Goal: Transaction & Acquisition: Purchase product/service

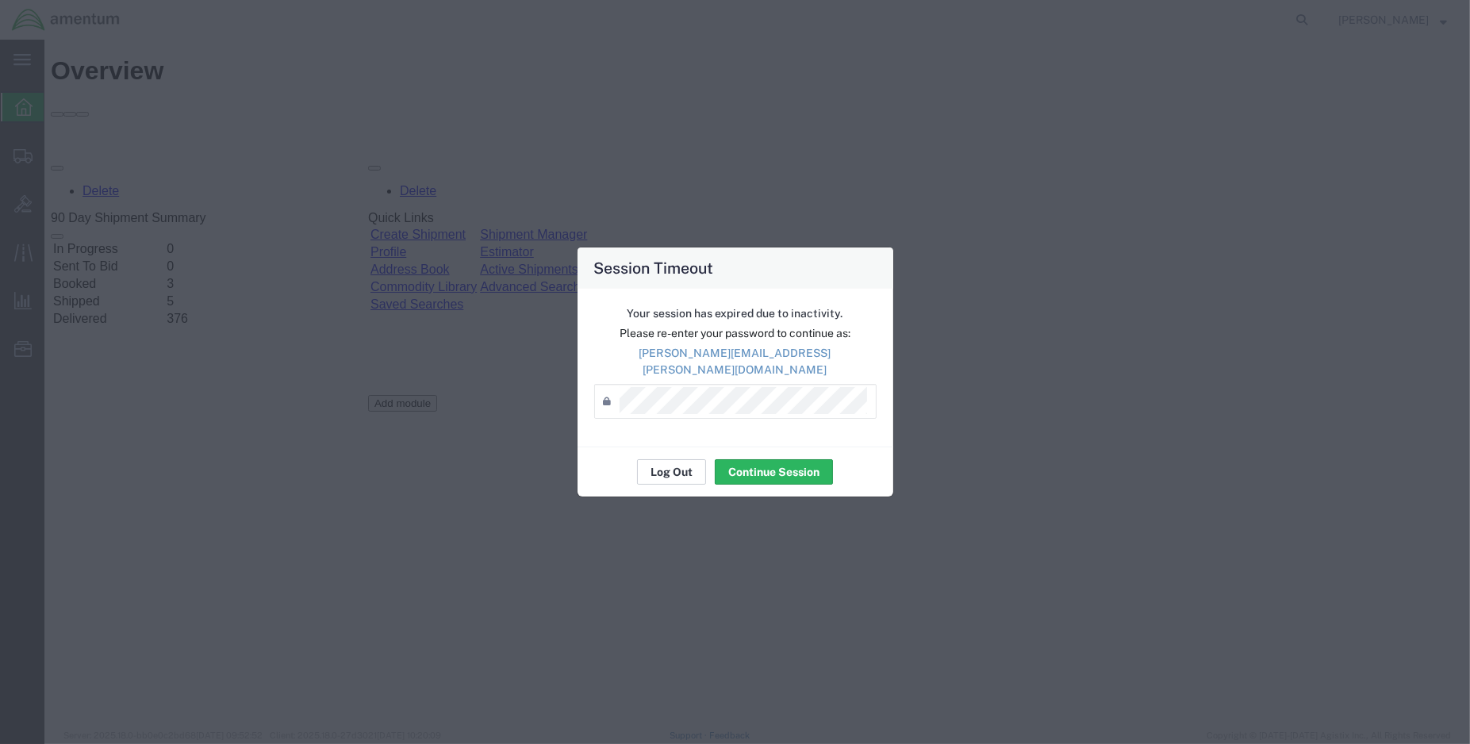
click at [674, 462] on button "Log Out" at bounding box center [671, 471] width 69 height 25
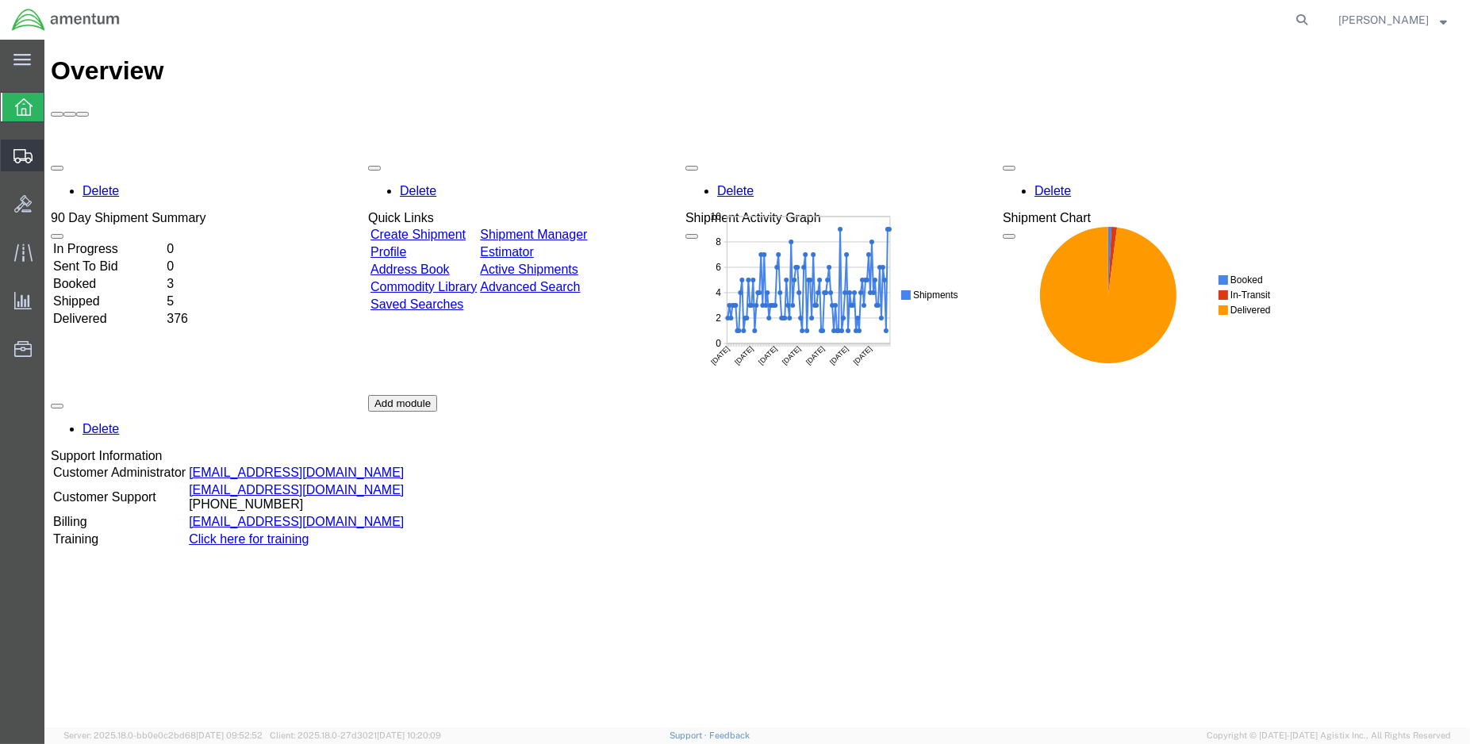
click at [0, 0] on span "Create Shipment" at bounding box center [0, 0] width 0 height 0
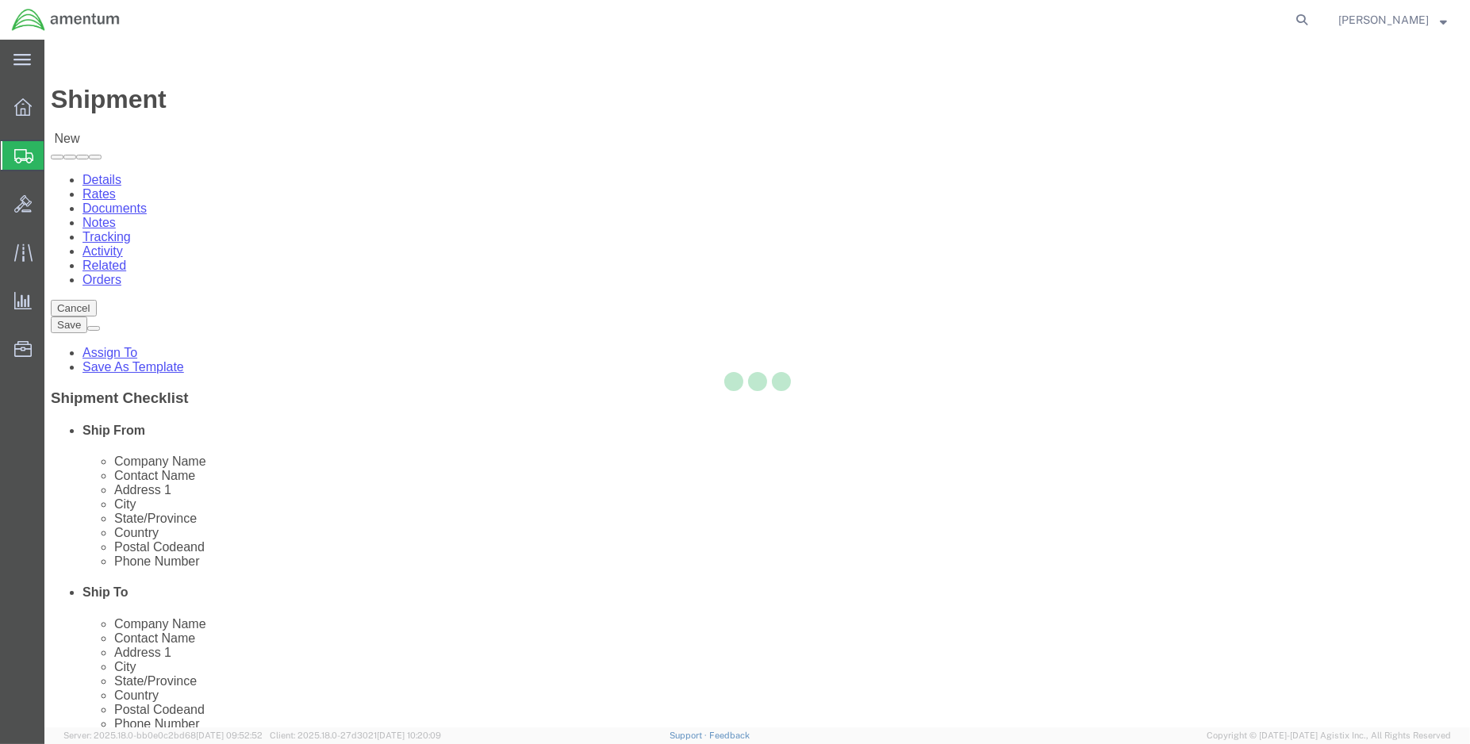
select select
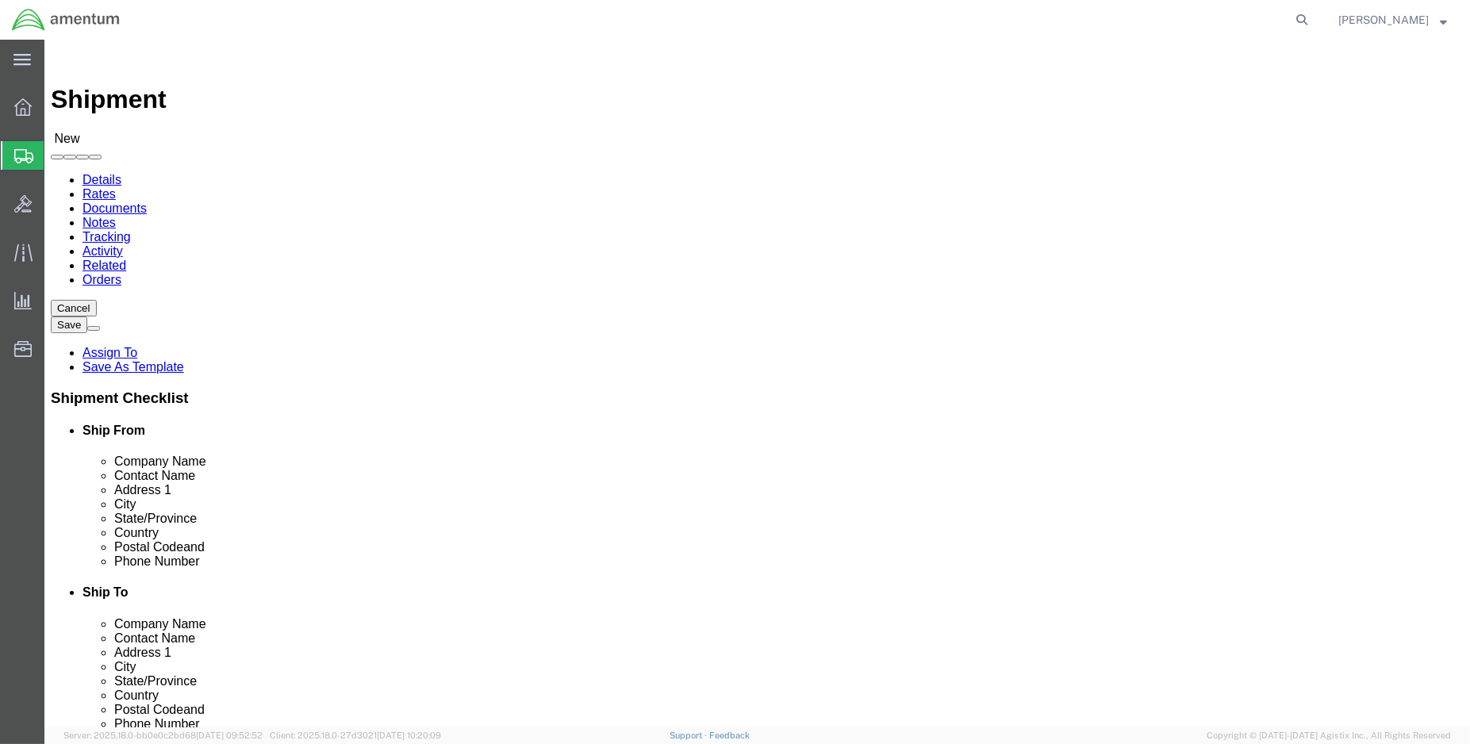
select select "MYPROFILE"
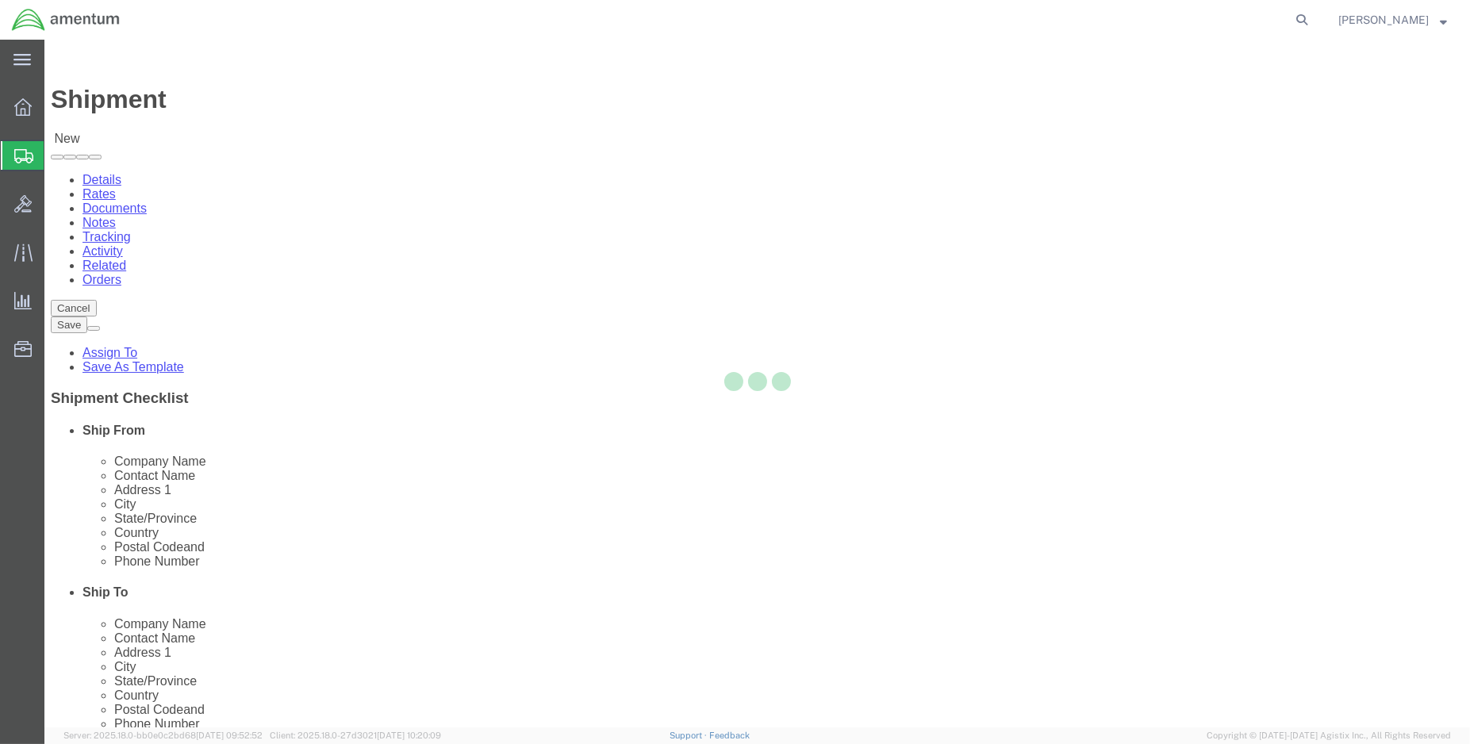
select select "LA"
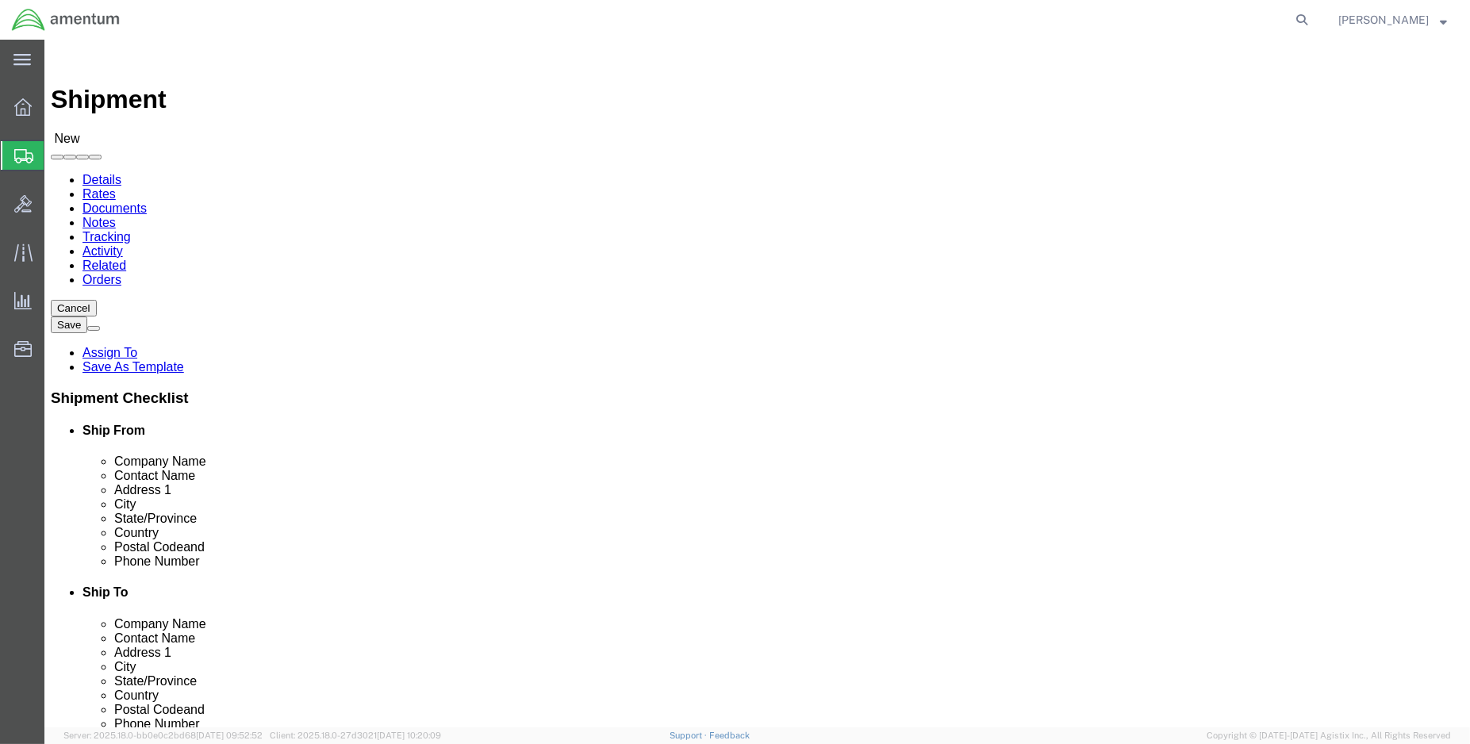
type input "wbe"
select select "49918"
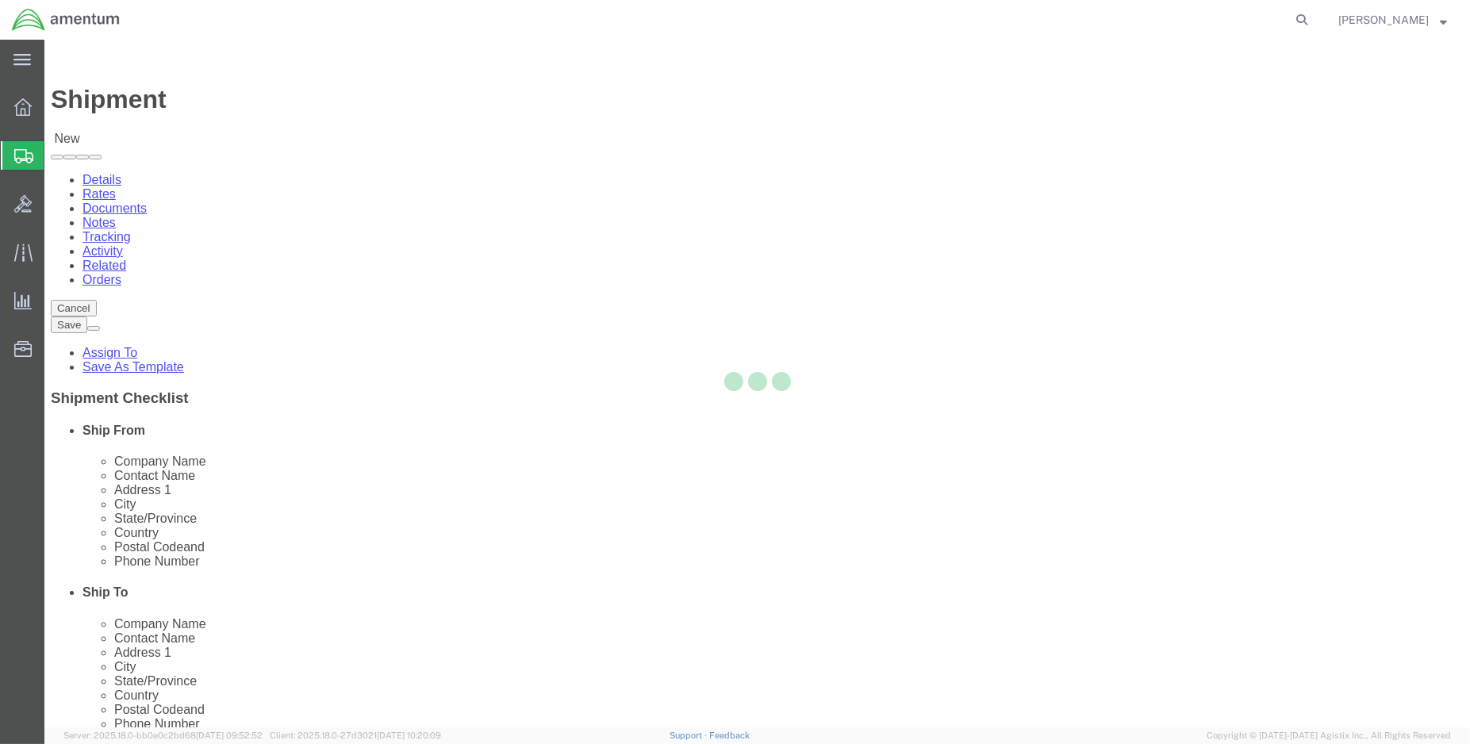
select select "WA"
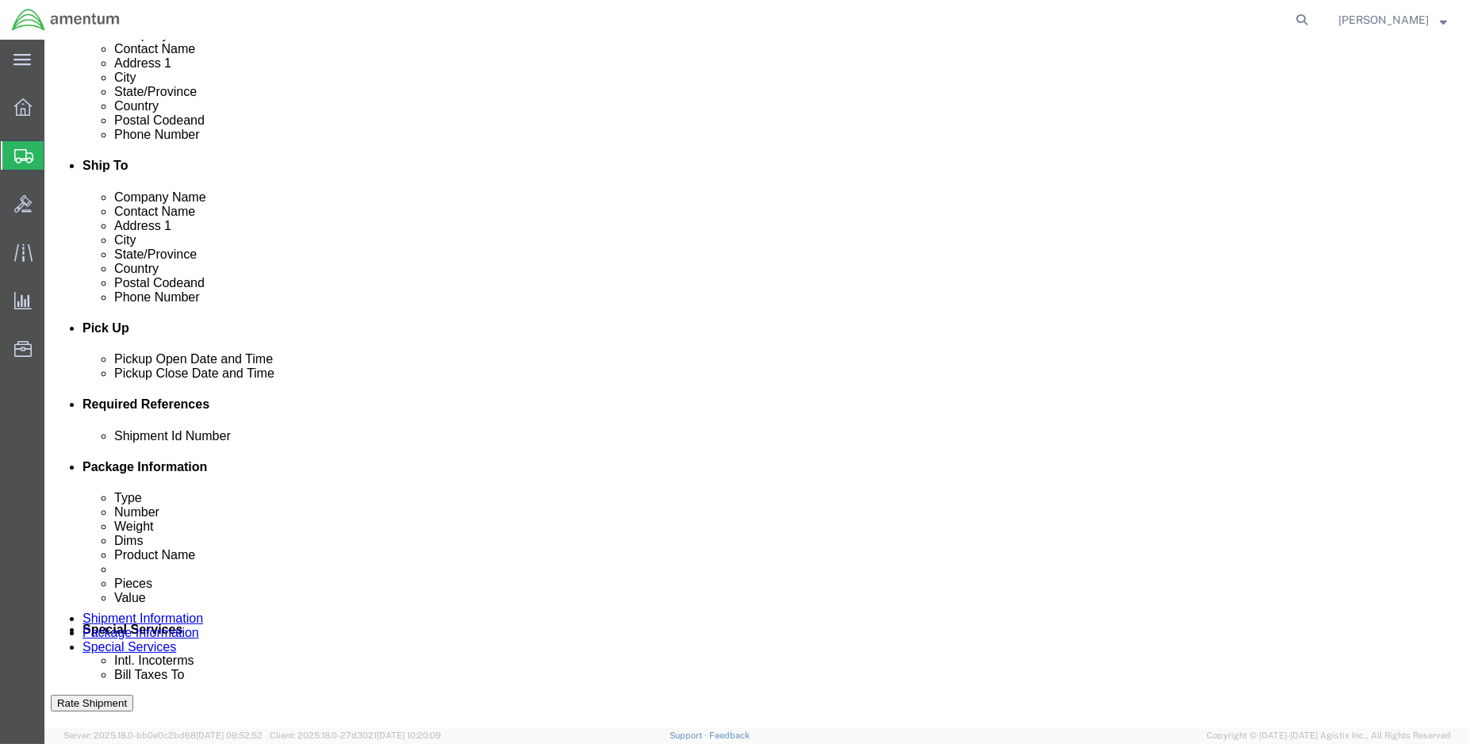
scroll to position [528, 0]
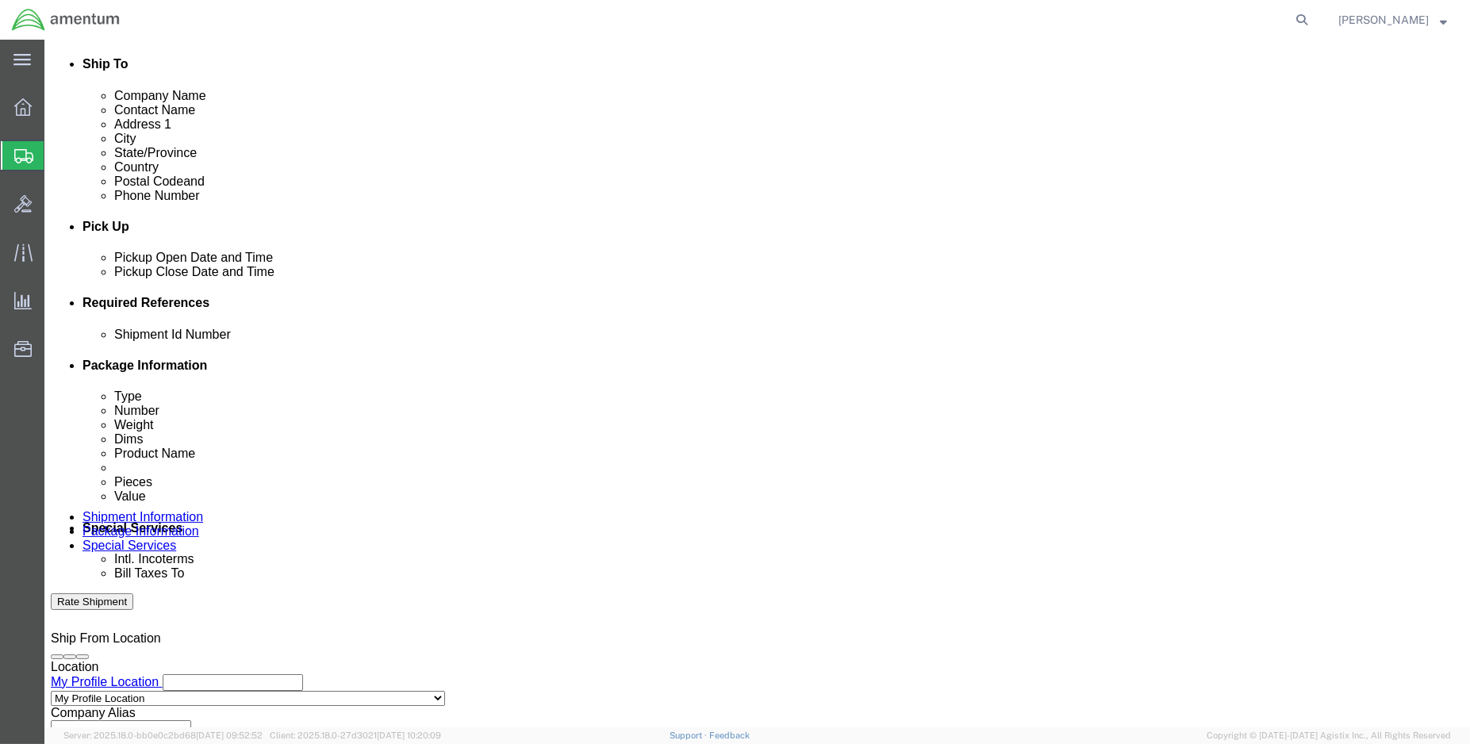
click button "Add reference"
click input "text"
type input "ENO Shipment:"
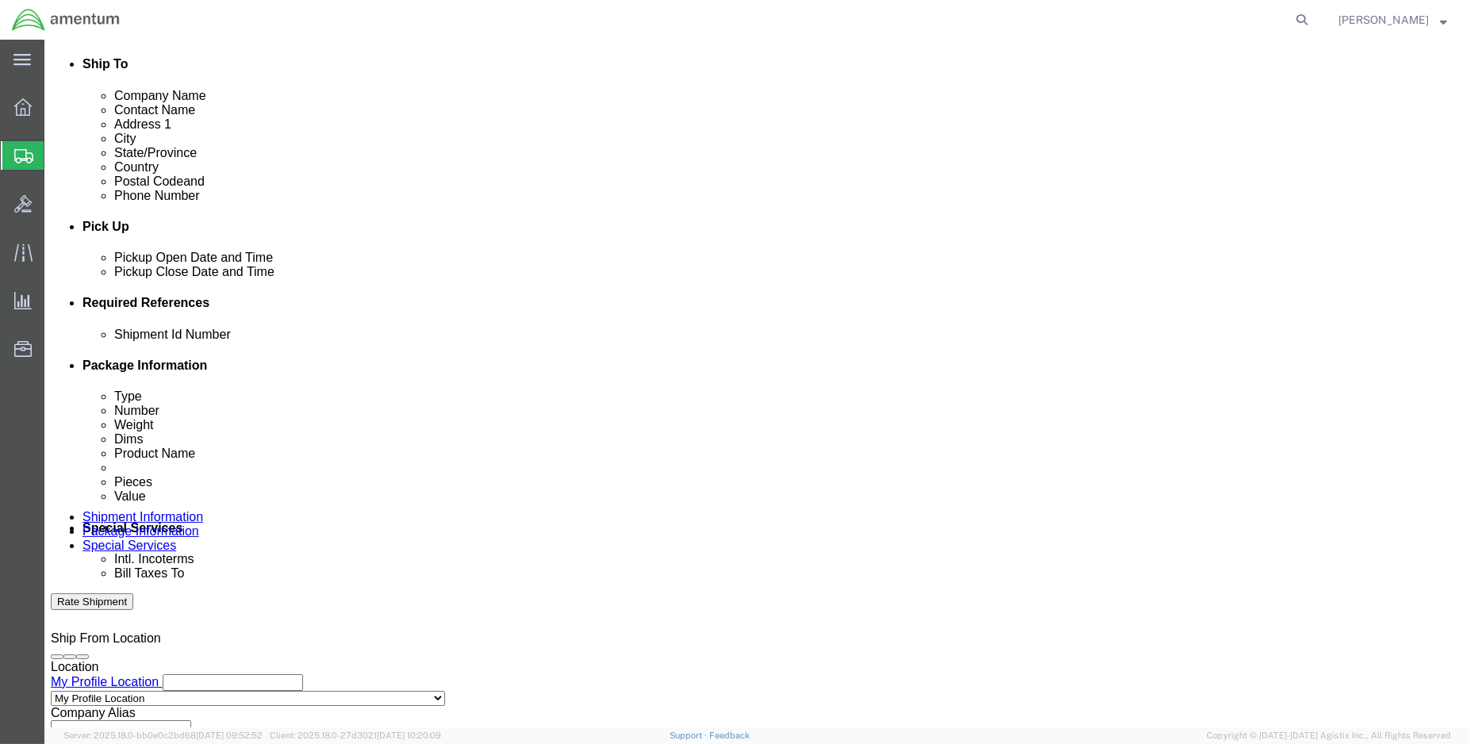
select select "DEPT"
type input "CBP"
select select "CUSTREF"
type input "WBE Usage: 329859"
click select "Select Account Type Activity ID Airline Appointment Number ASN Batch Request # …"
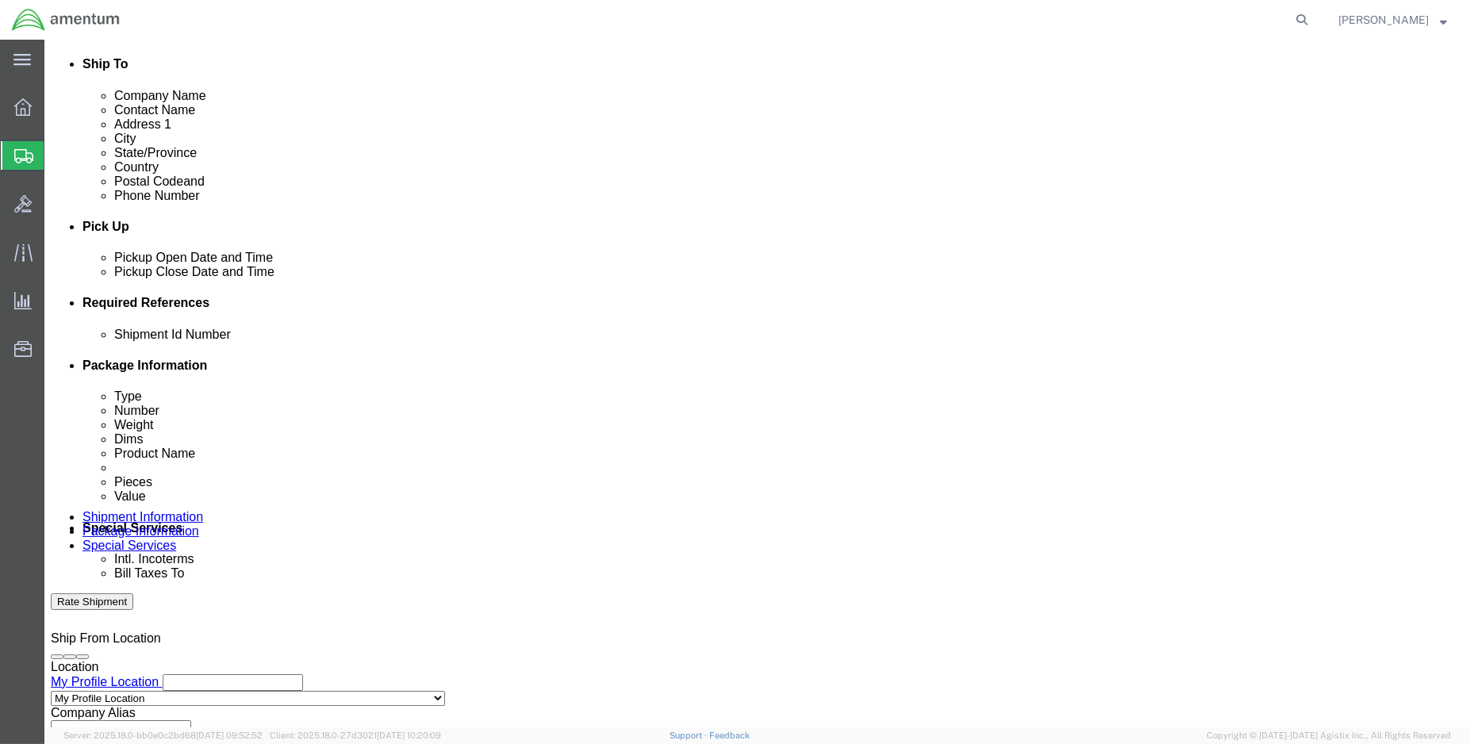
select select "PROJNUM"
click select "Select Account Type Activity ID Airline Appointment Number ASN Batch Request # …"
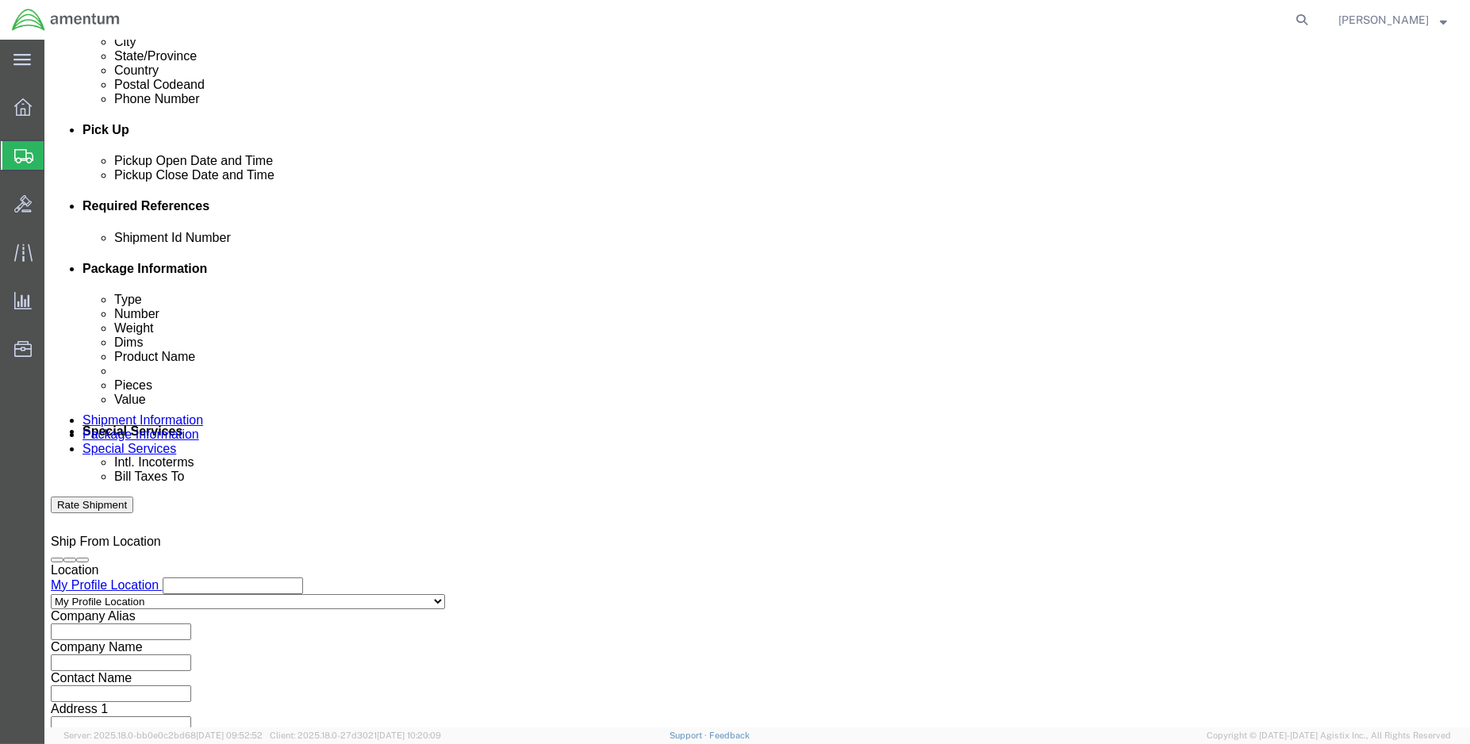
scroll to position [704, 0]
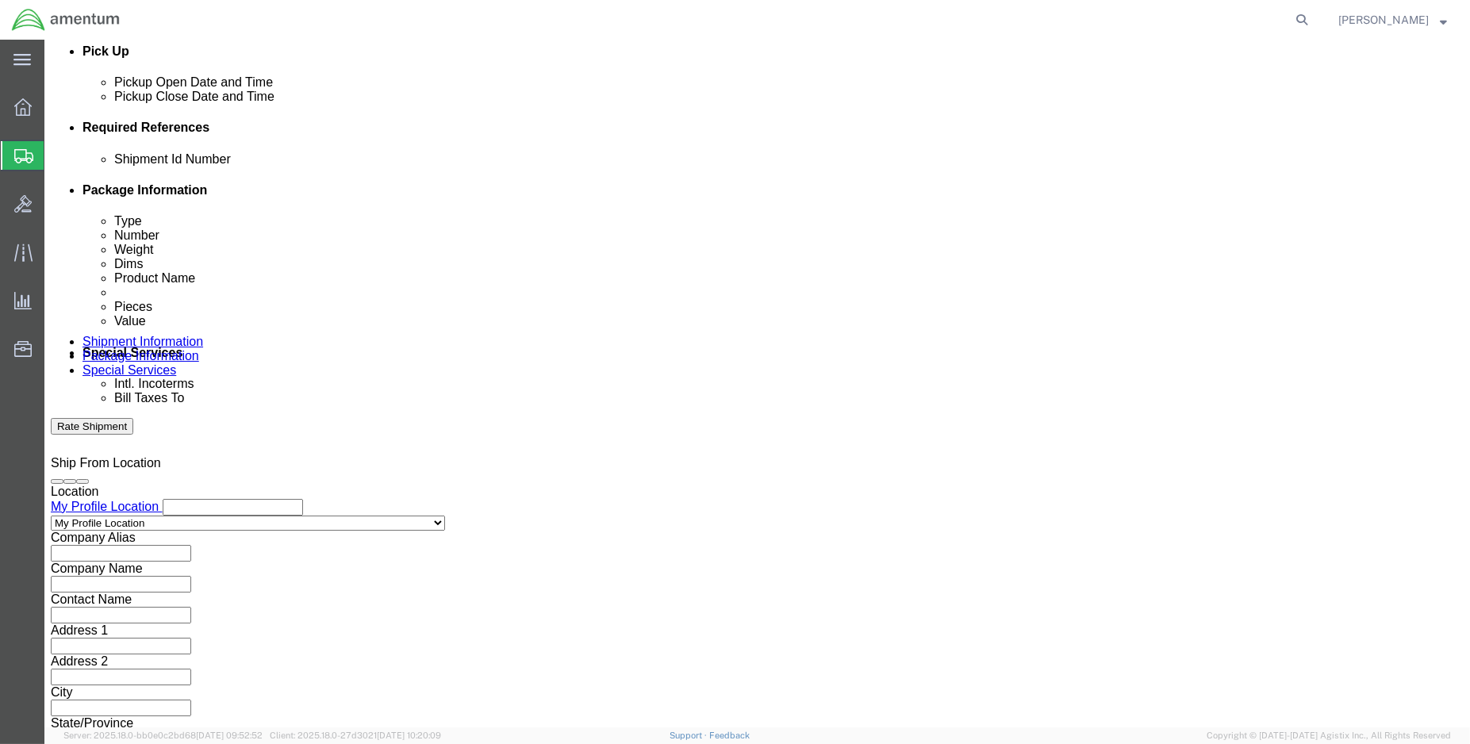
paste input "6118.03.03.2219.000.ENO.0000"
type input "6118.03.03.2219.000.ENO.0000"
click input "ENO Shipment:"
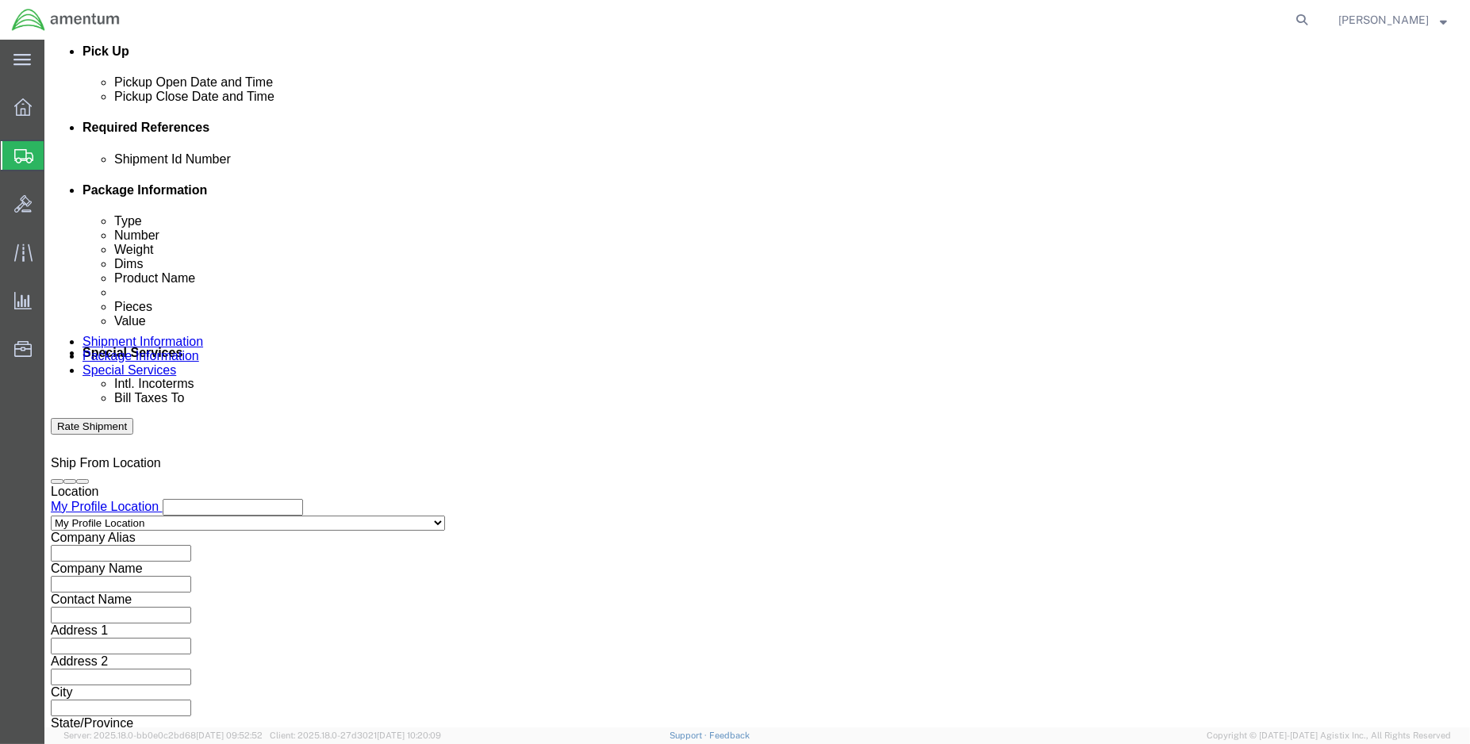
type input "ENO Shipment: 96351"
click button "Continue"
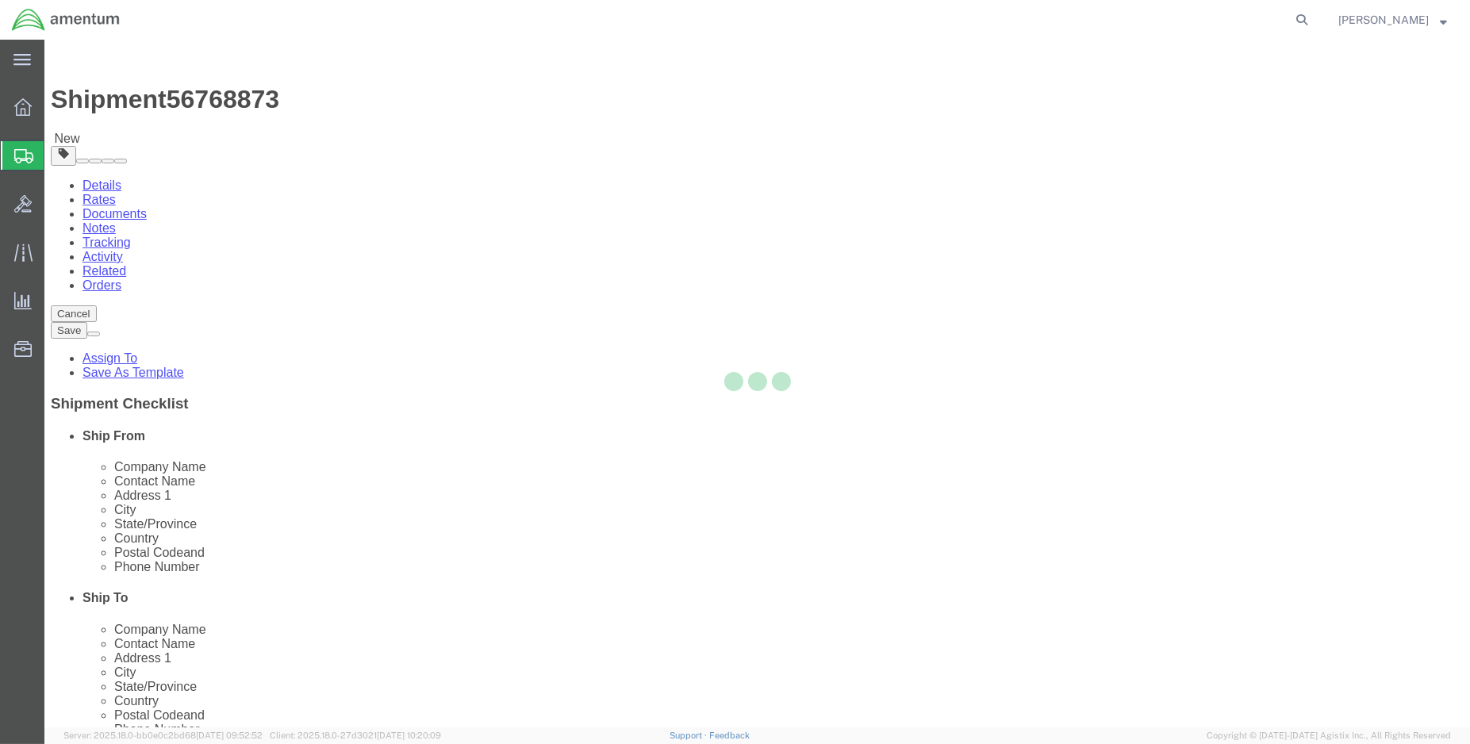
select select "CBOX"
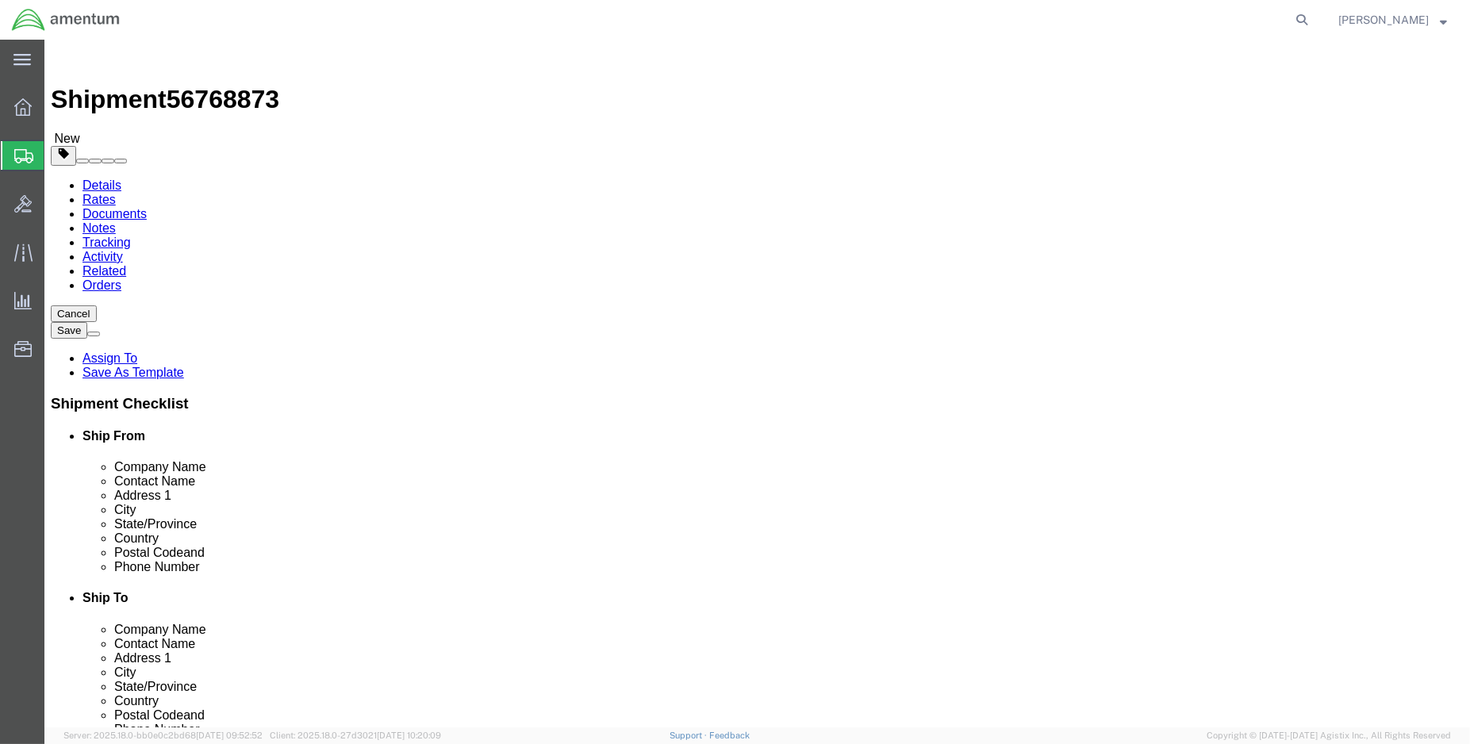
click link "Add Content"
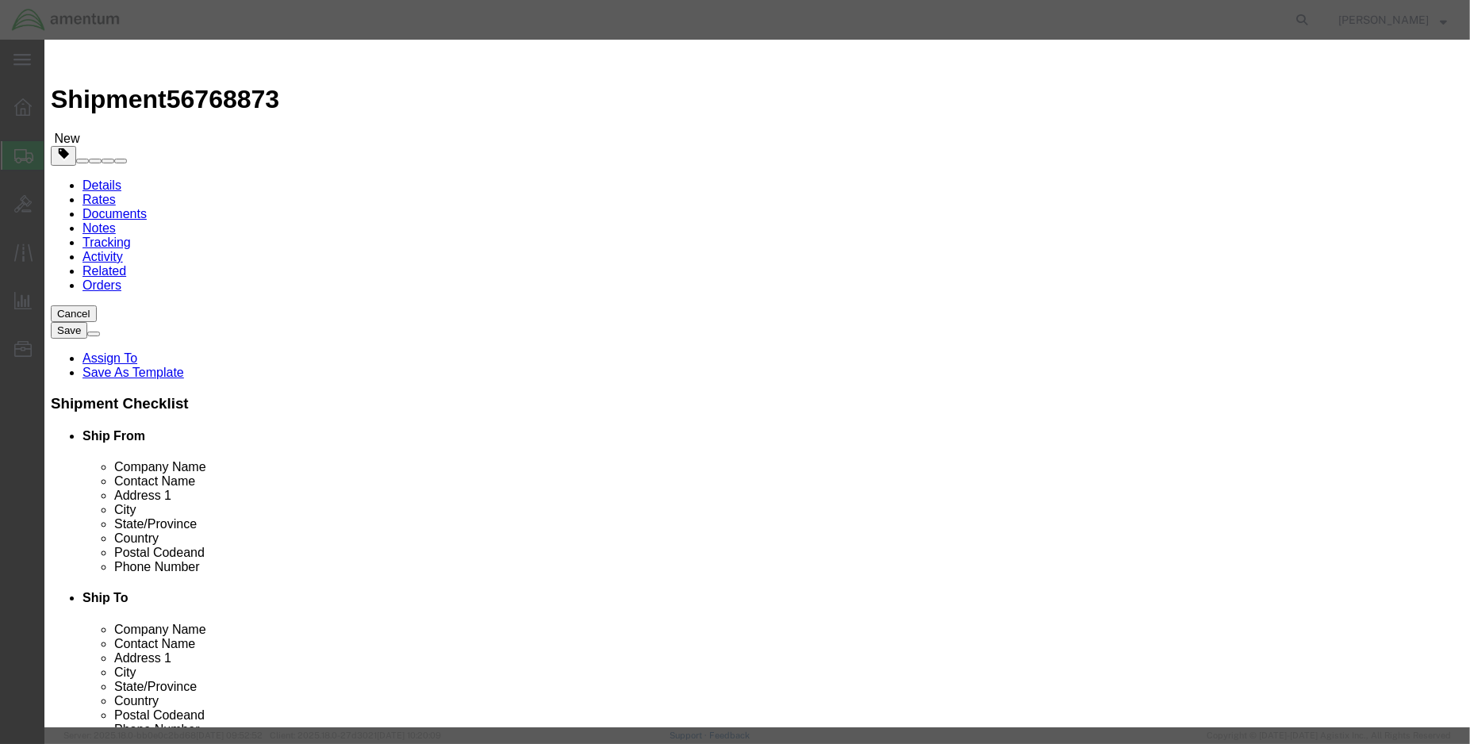
click input "text"
click input "[PHONE_NUMBER]"
type input "[PHONE_NUMBER]"
click td "Name: PLACARD, OIL PORT"
select select "USD"
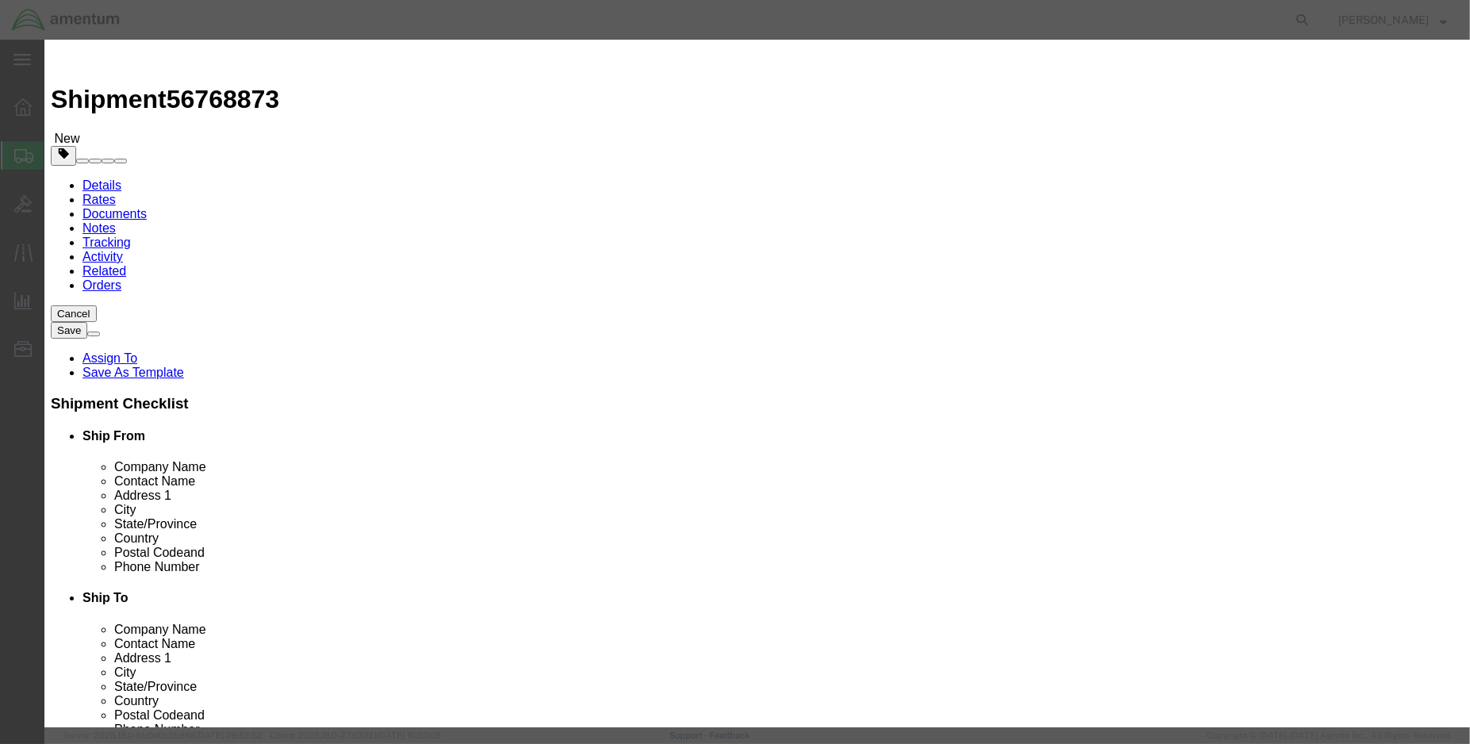
type input "PLACARD, OIL PORT"
type input "[PHONE_NUMBER]"
type input "PLACARD, OIL PORT (PN:101-930032-1)"
type input "2.00"
click input "text"
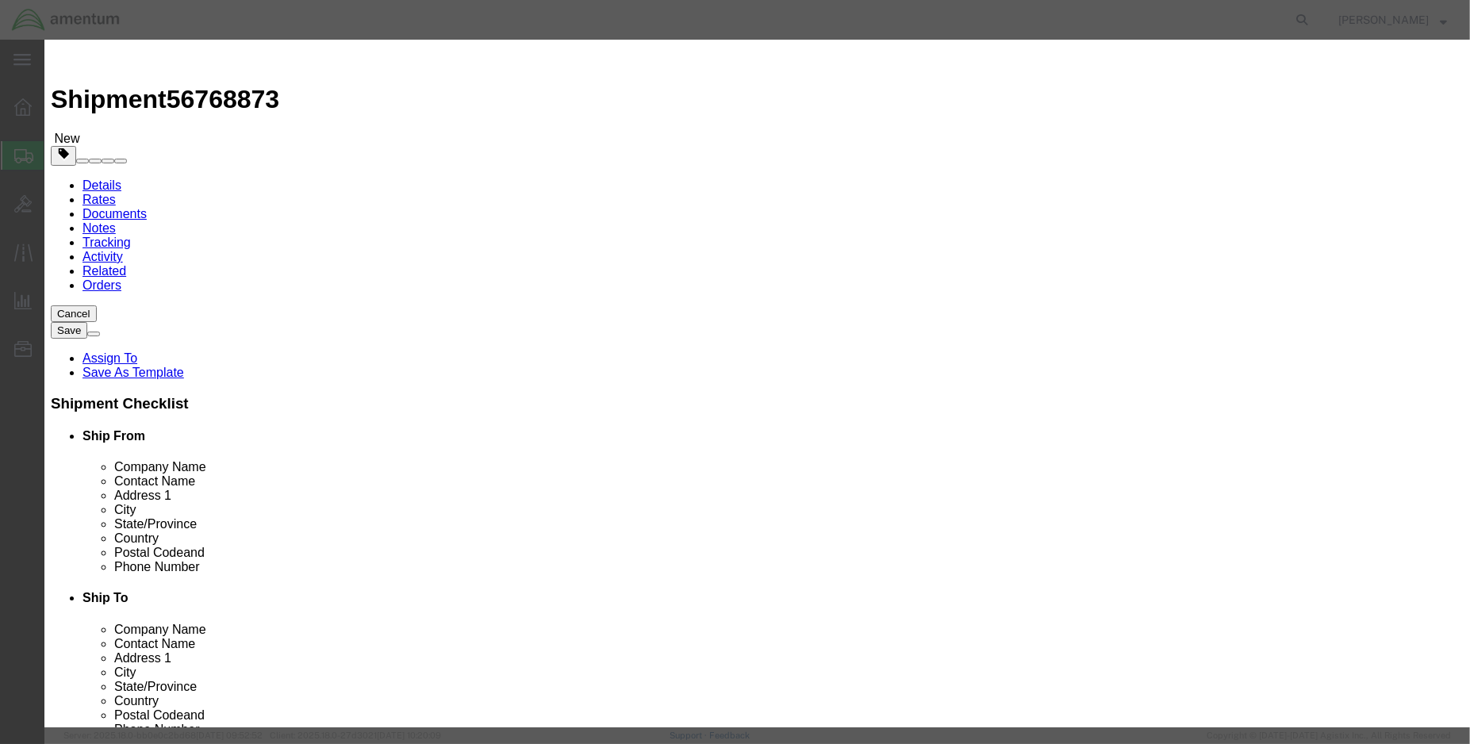
type input "50.00"
click button "Save & Close"
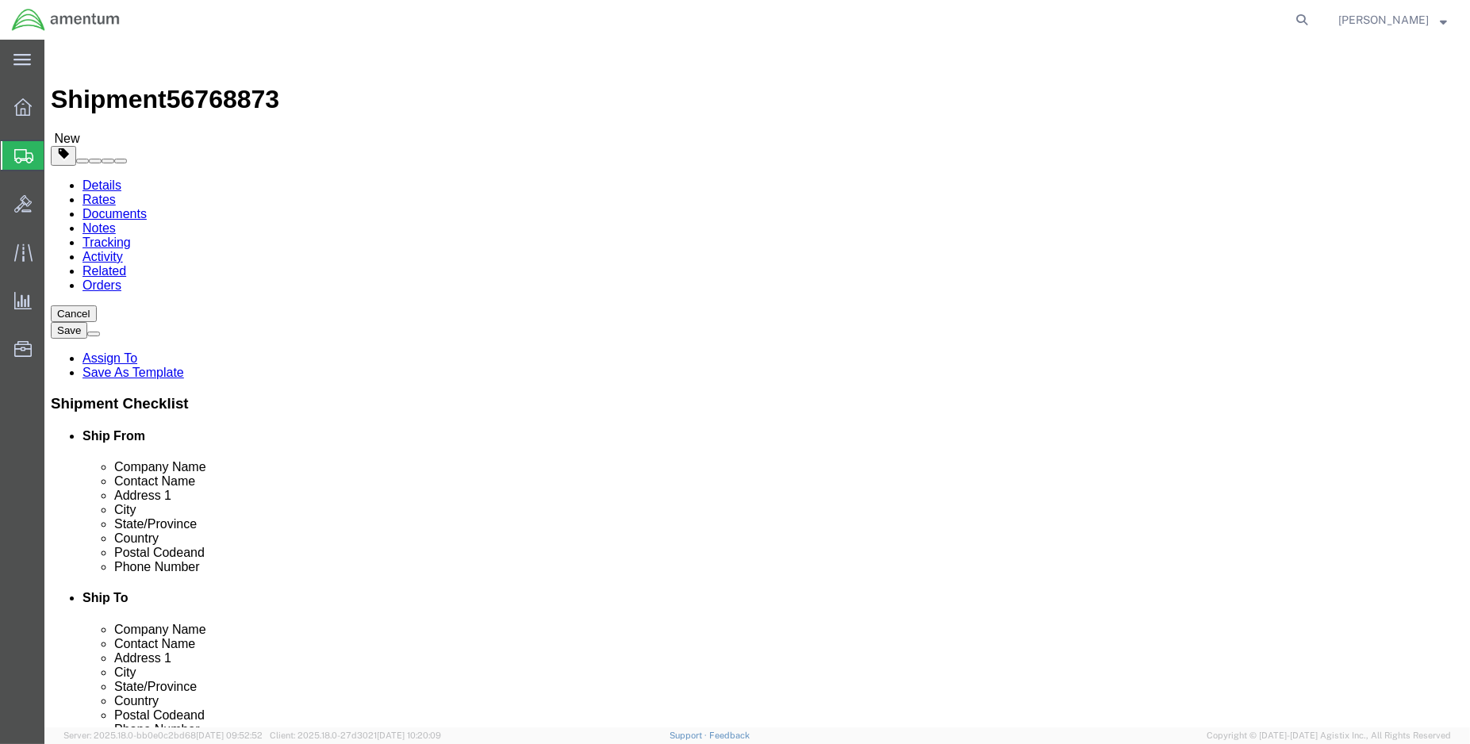
click input "text"
click div "Package Type Select BCK Boxes Bale(s) Basket(s) Bolt(s) Bottle(s) Buckets Bulk …"
click select "Select BCK Boxes Bale(s) Basket(s) Bolt(s) Bottle(s) Buckets Bulk Bundle(s) Can…"
select select "ENV"
click select "Select BCK Boxes Bale(s) Basket(s) Bolt(s) Bottle(s) Buckets Bulk Bundle(s) Can…"
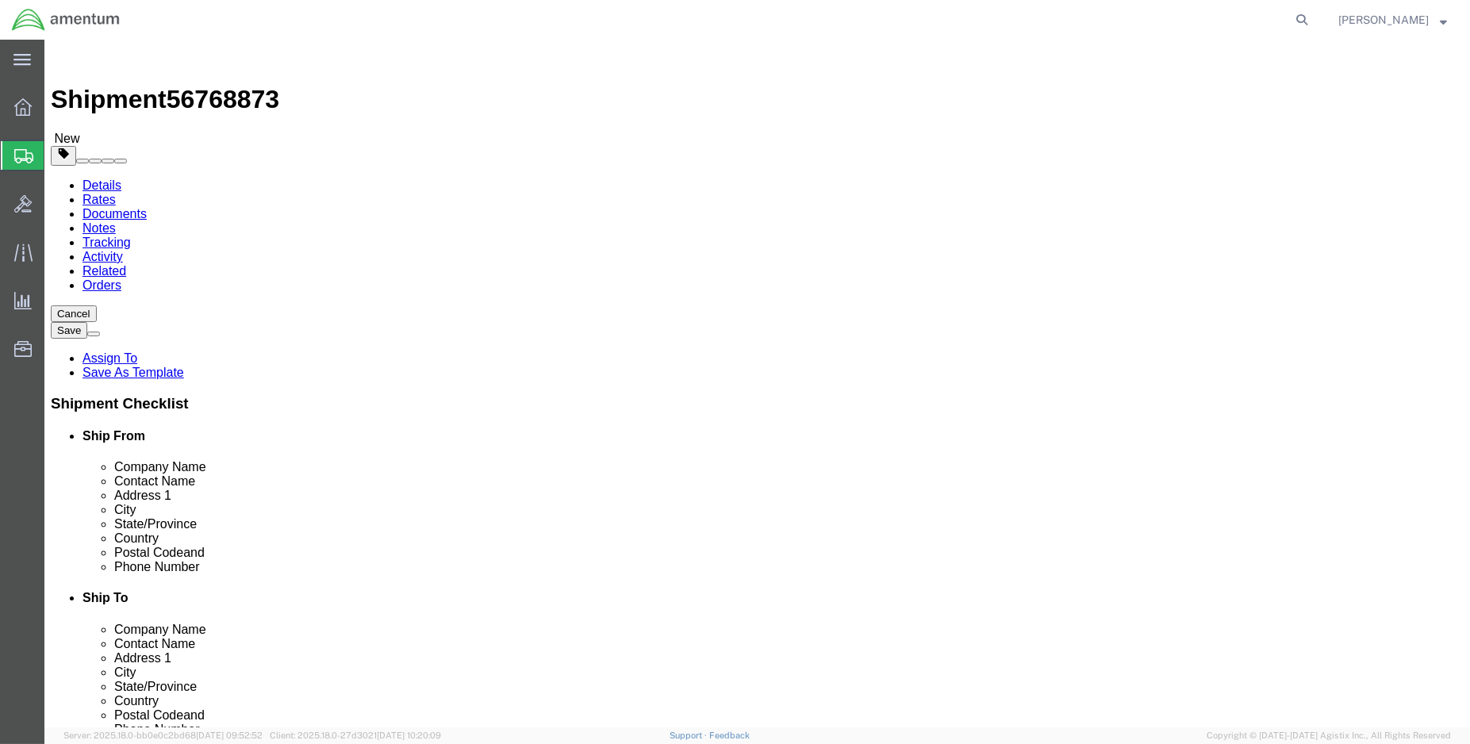
type input "9.50"
type input "12.50"
type input "0.25"
type input "1"
click input "1"
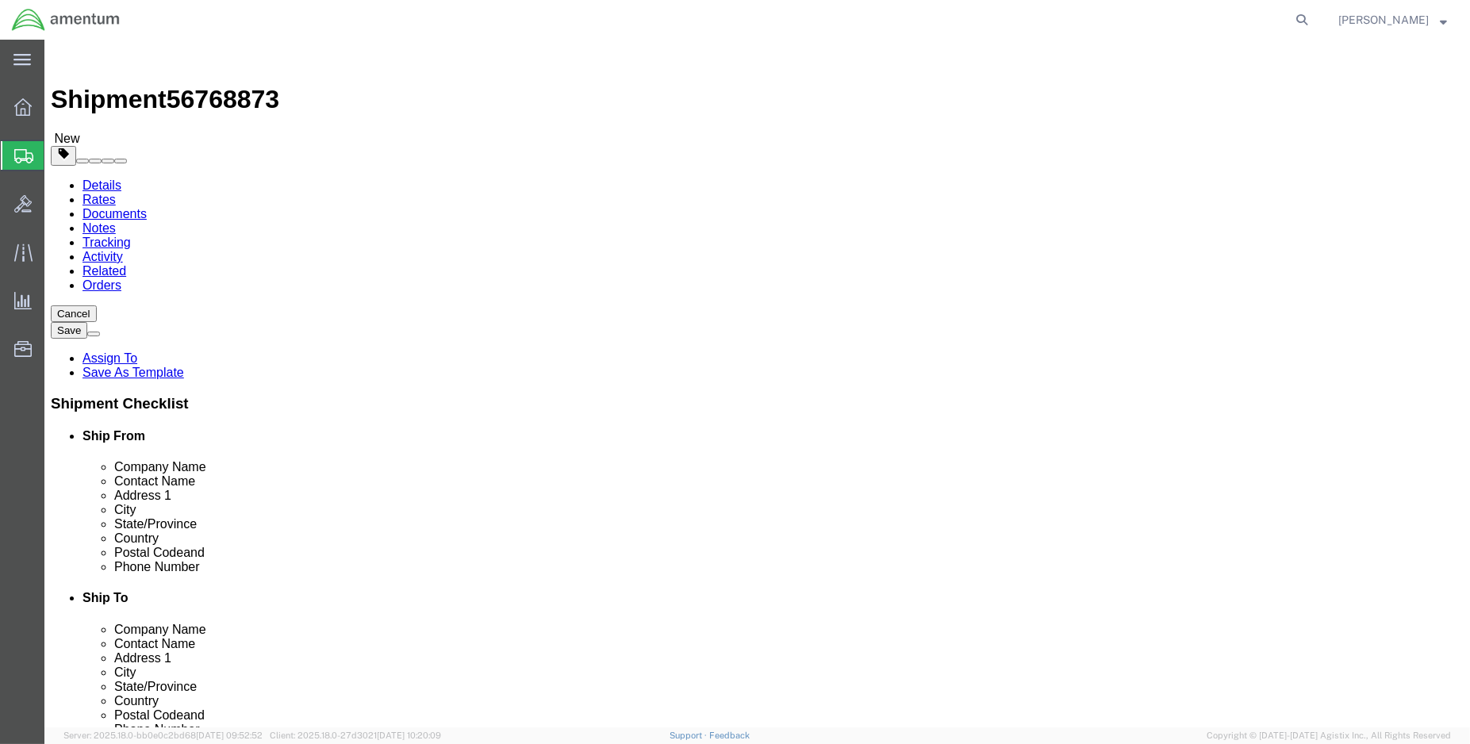
click div "Package Content # 1 1 x Envelope Package Type Select BCK Boxes Bale(s) Basket(s…"
click input "1"
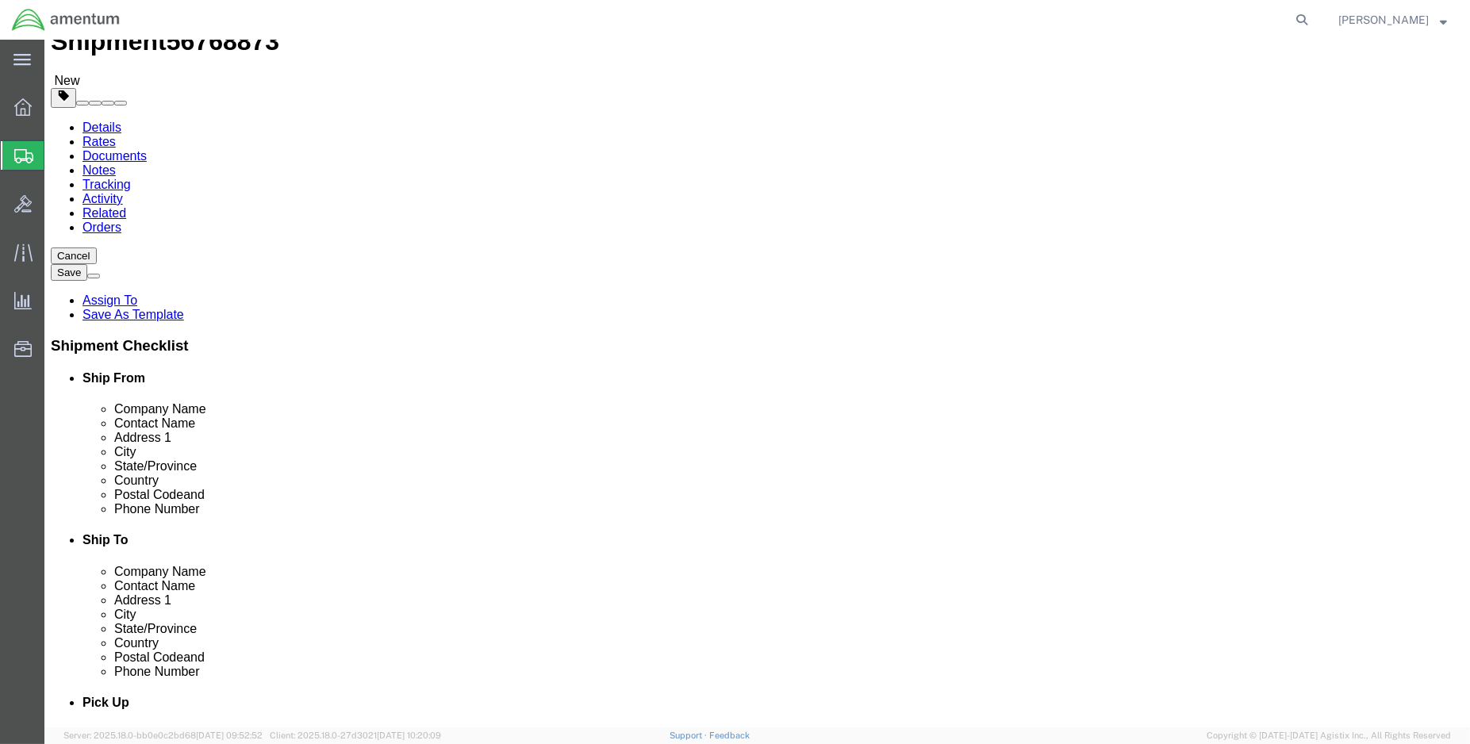
scroll to position [111, 0]
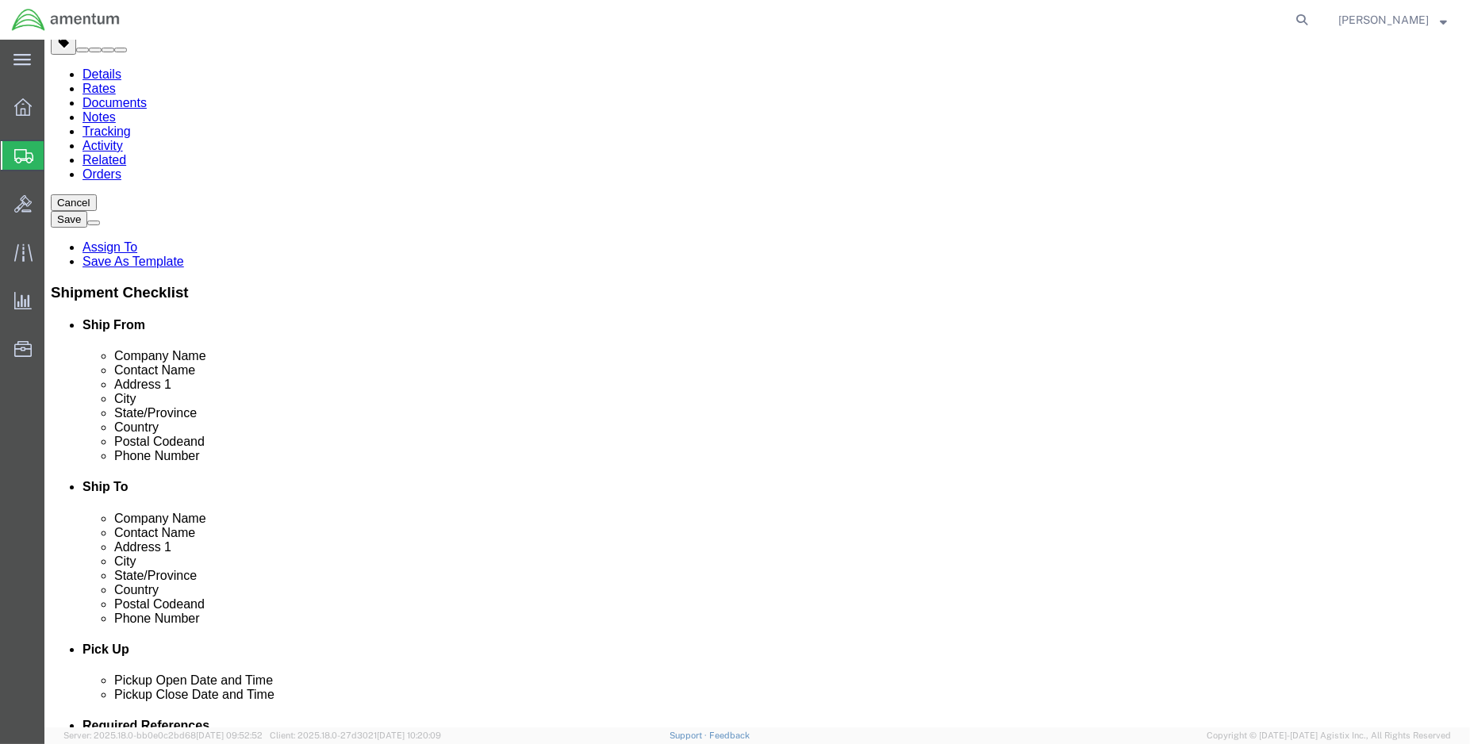
click button "Continue"
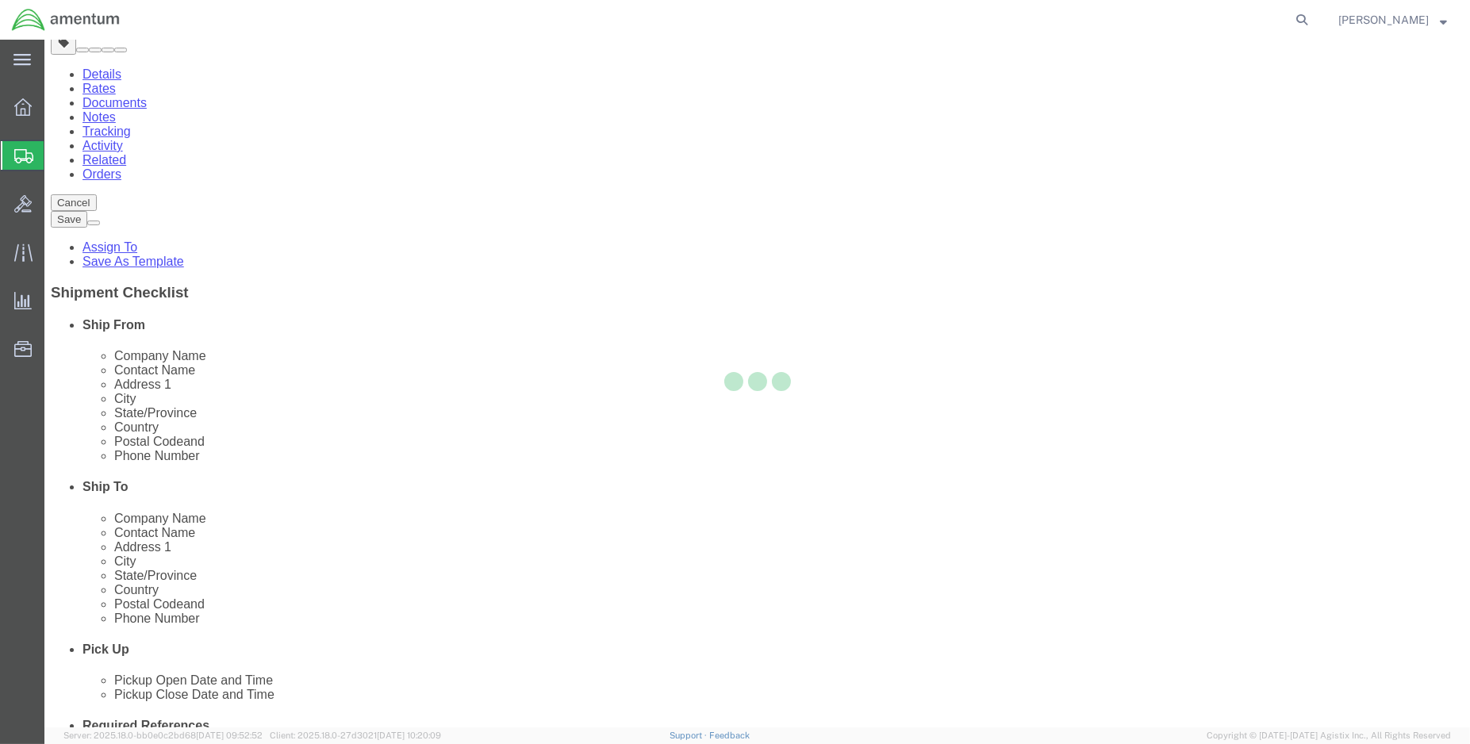
select select
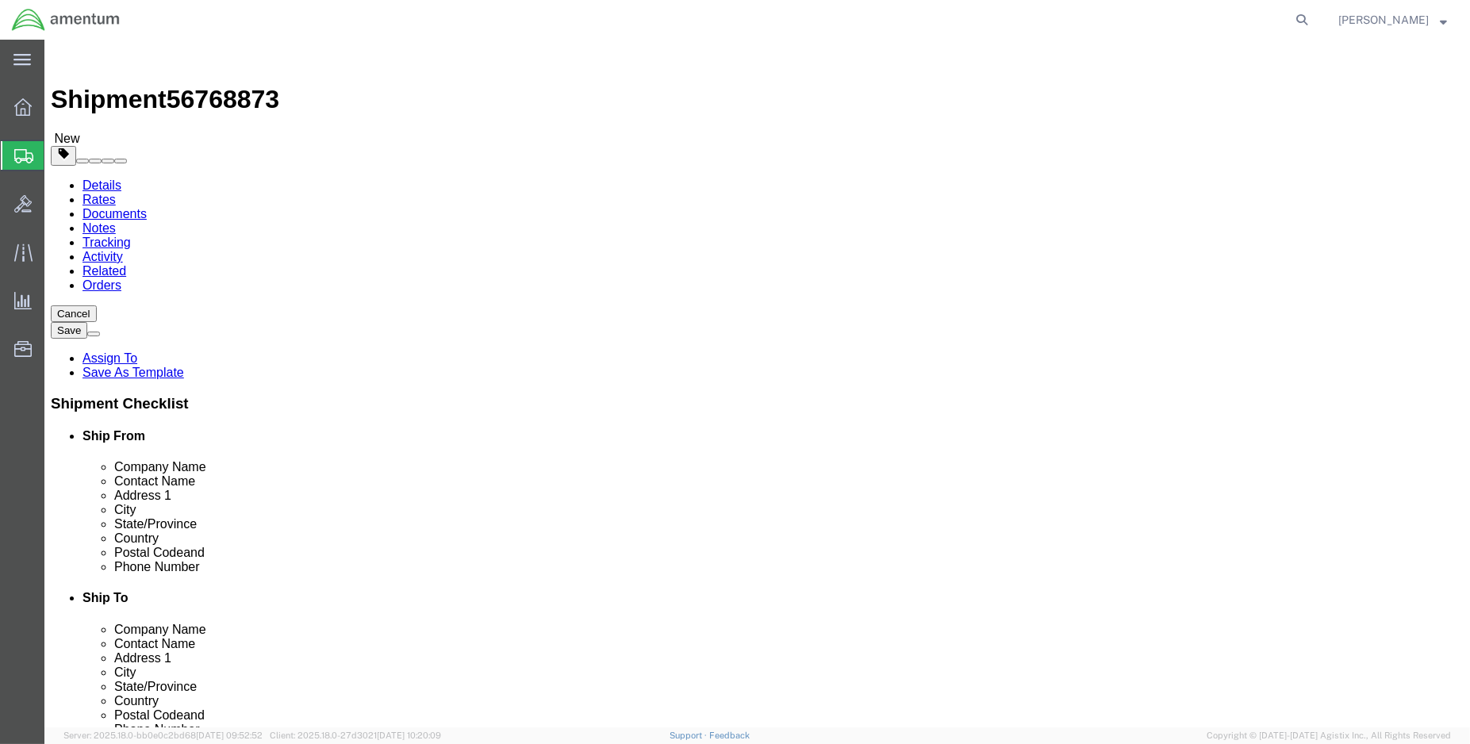
click button "Rate Shipment"
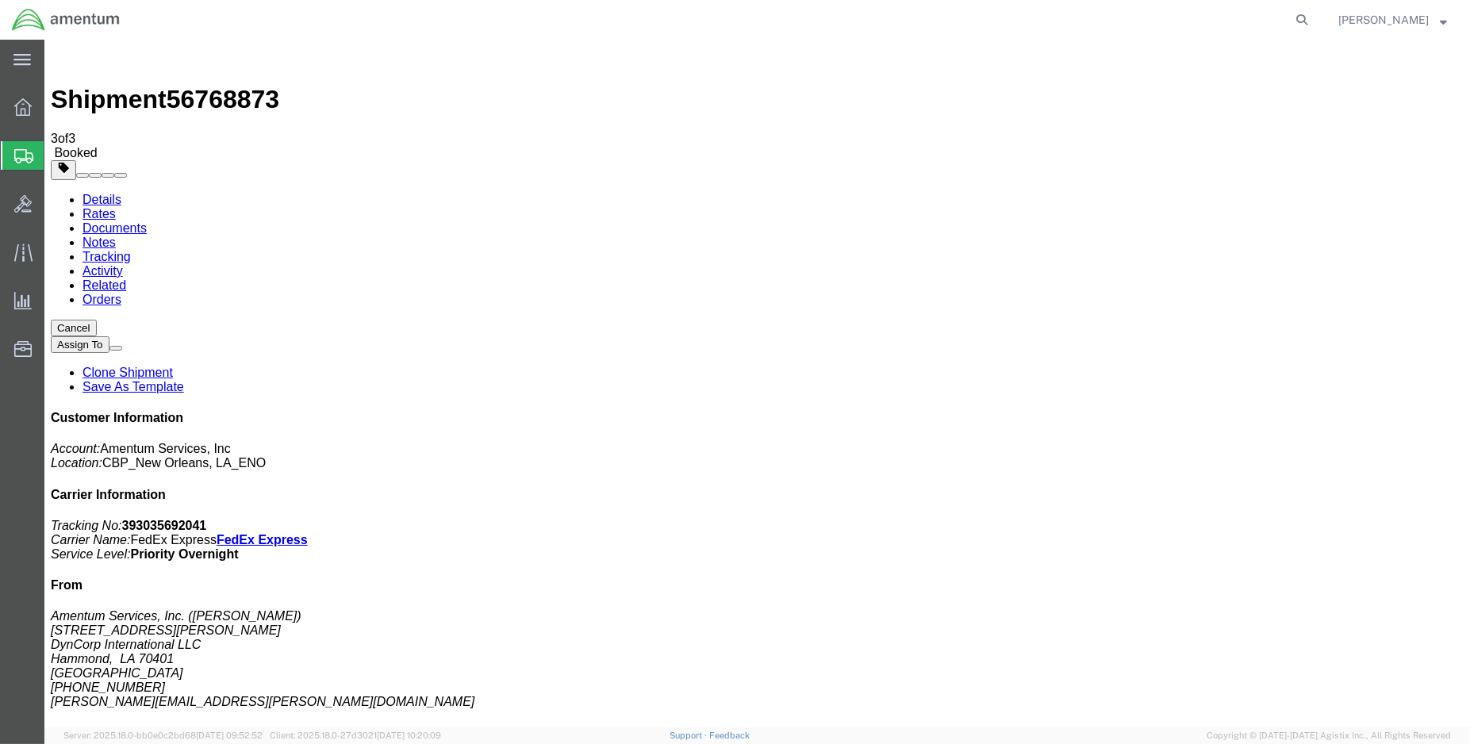
click at [102, 193] on link "Details" at bounding box center [102, 199] width 39 height 13
click link "Schedule pickup request"
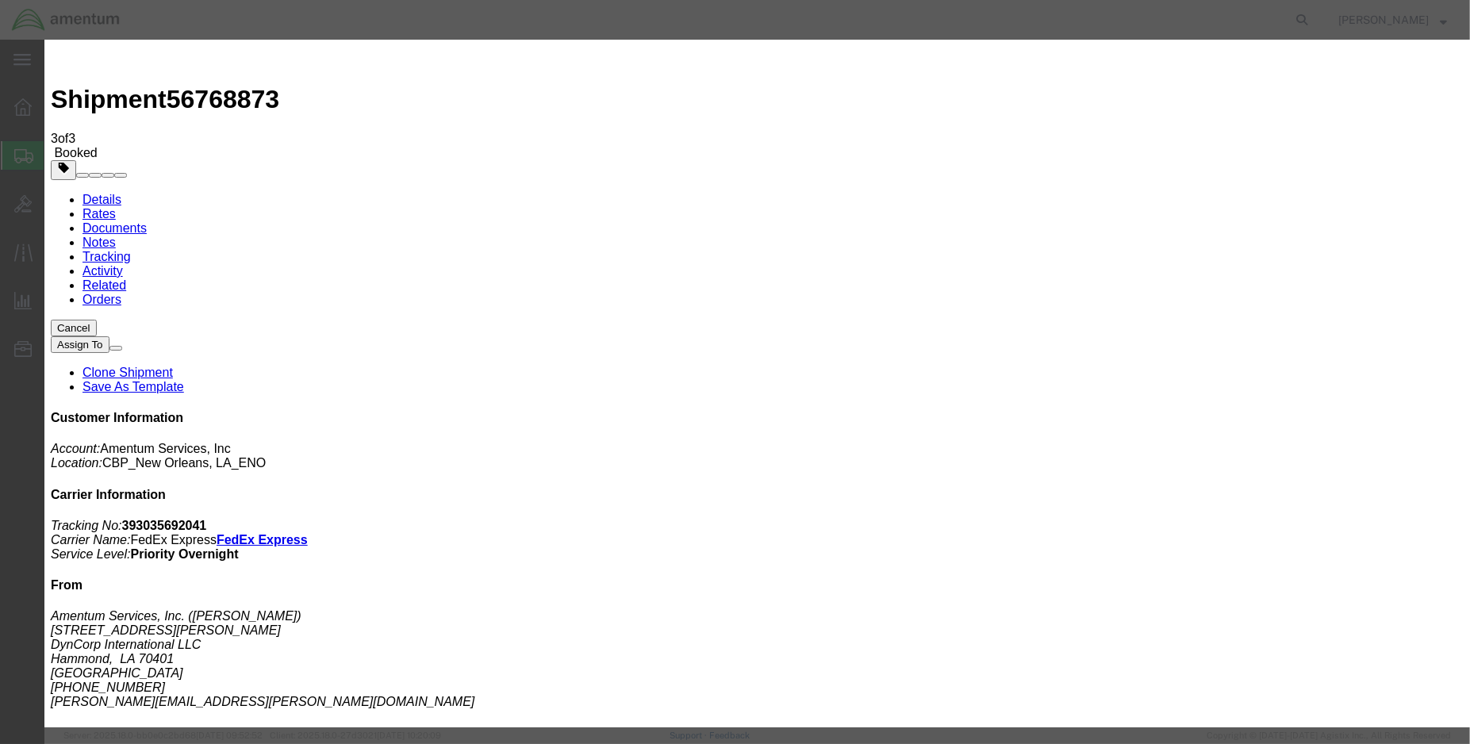
click button "Close"
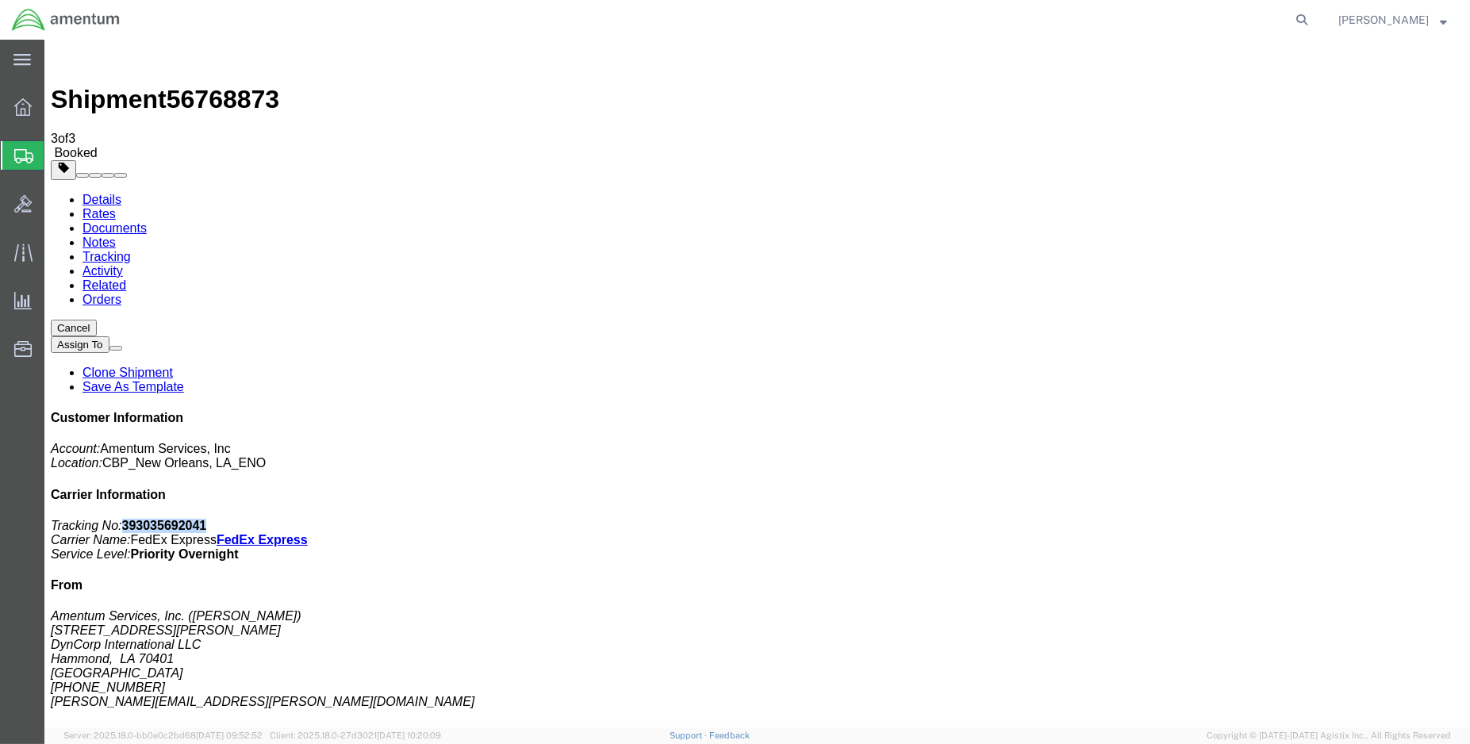
drag, startPoint x: 1266, startPoint y: 203, endPoint x: 1196, endPoint y: 206, distance: 70.7
click b "393035692041"
copy b "393035692041"
click at [0, 0] on span "Create Shipment" at bounding box center [0, 0] width 0 height 0
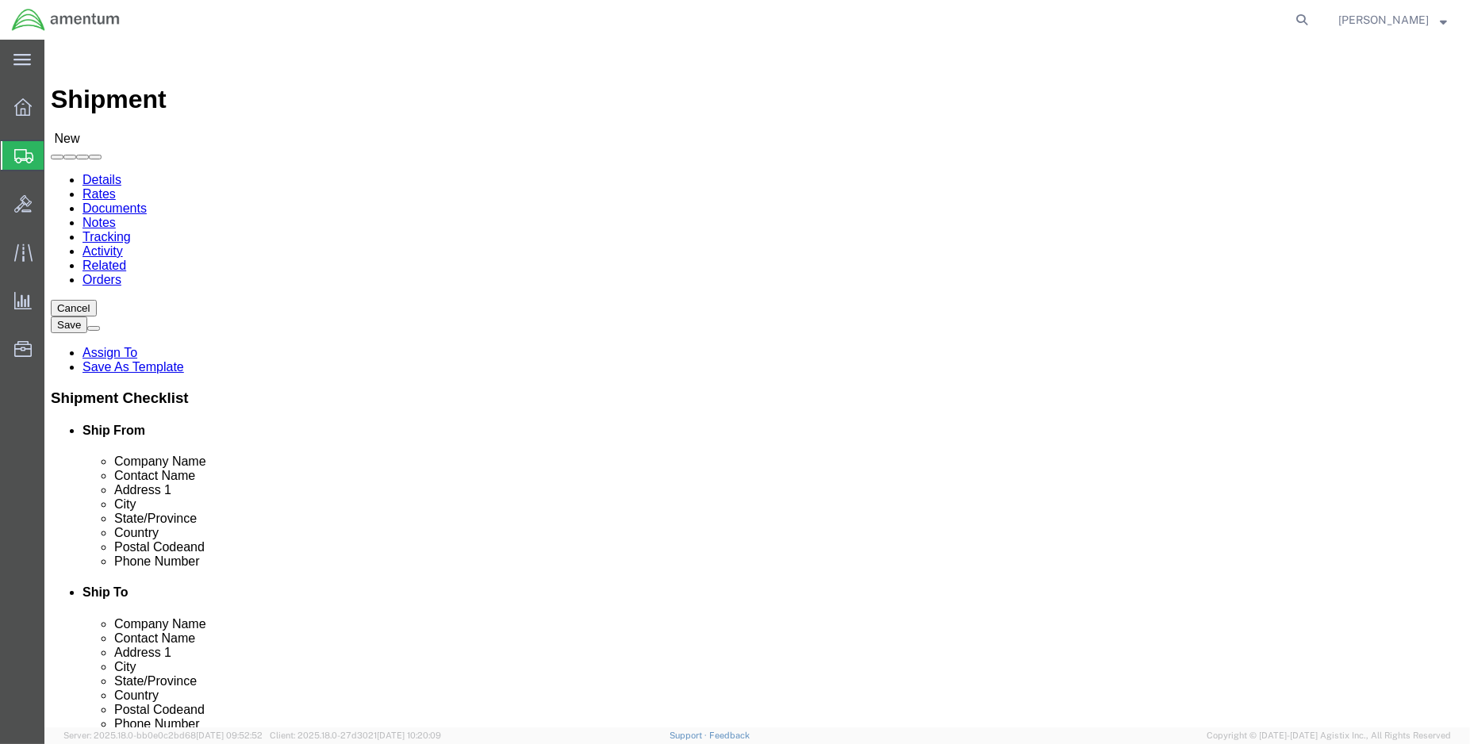
select select "MYPROFILE"
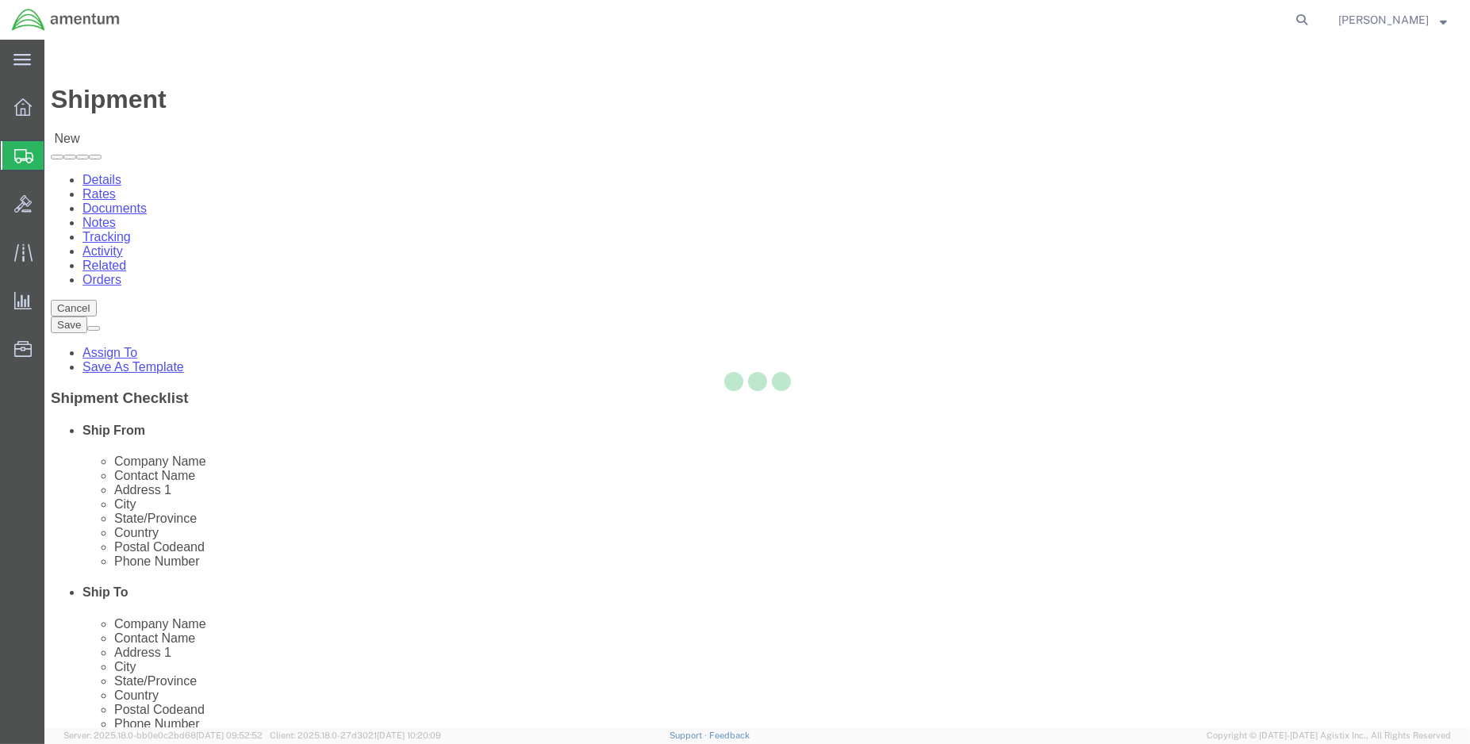
select select "LA"
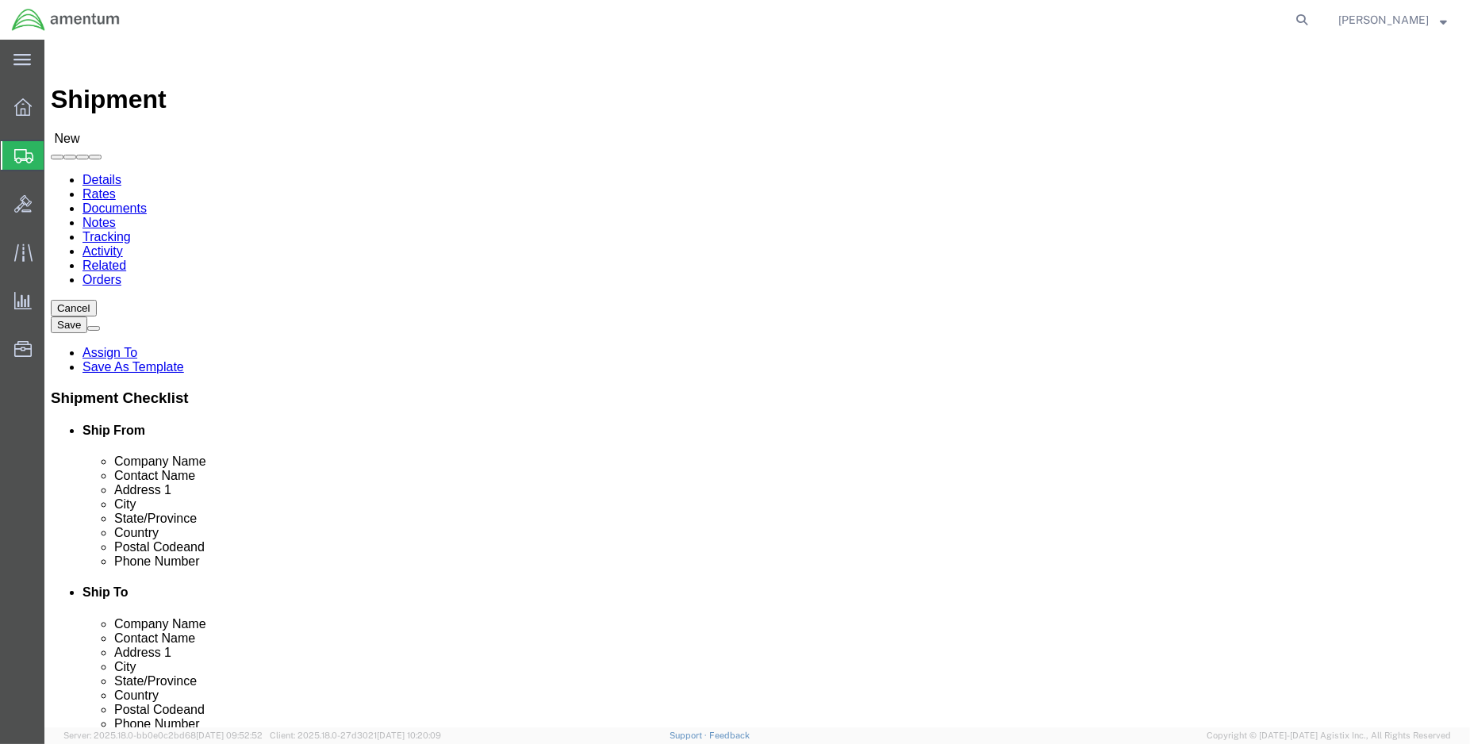
type input "NCR"
select select "49925"
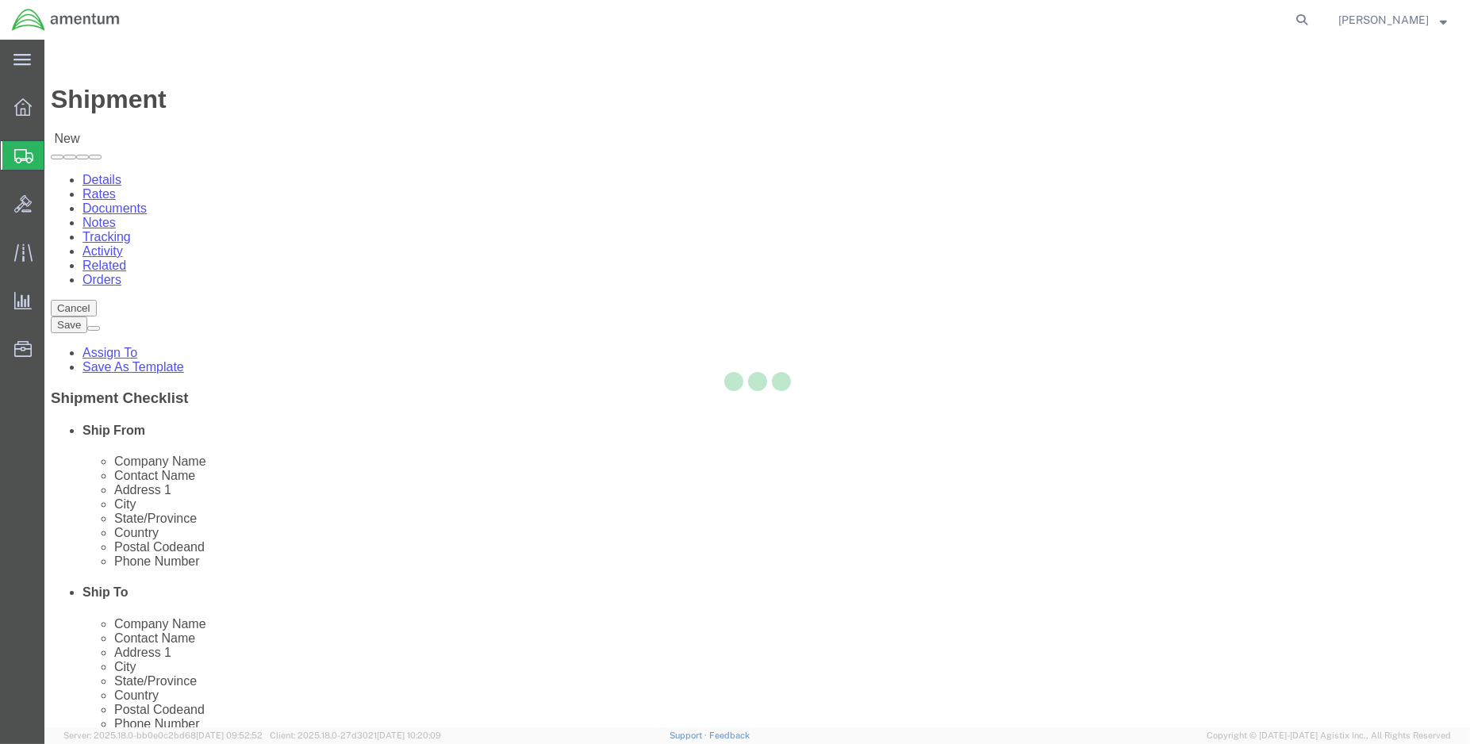
select select "VA"
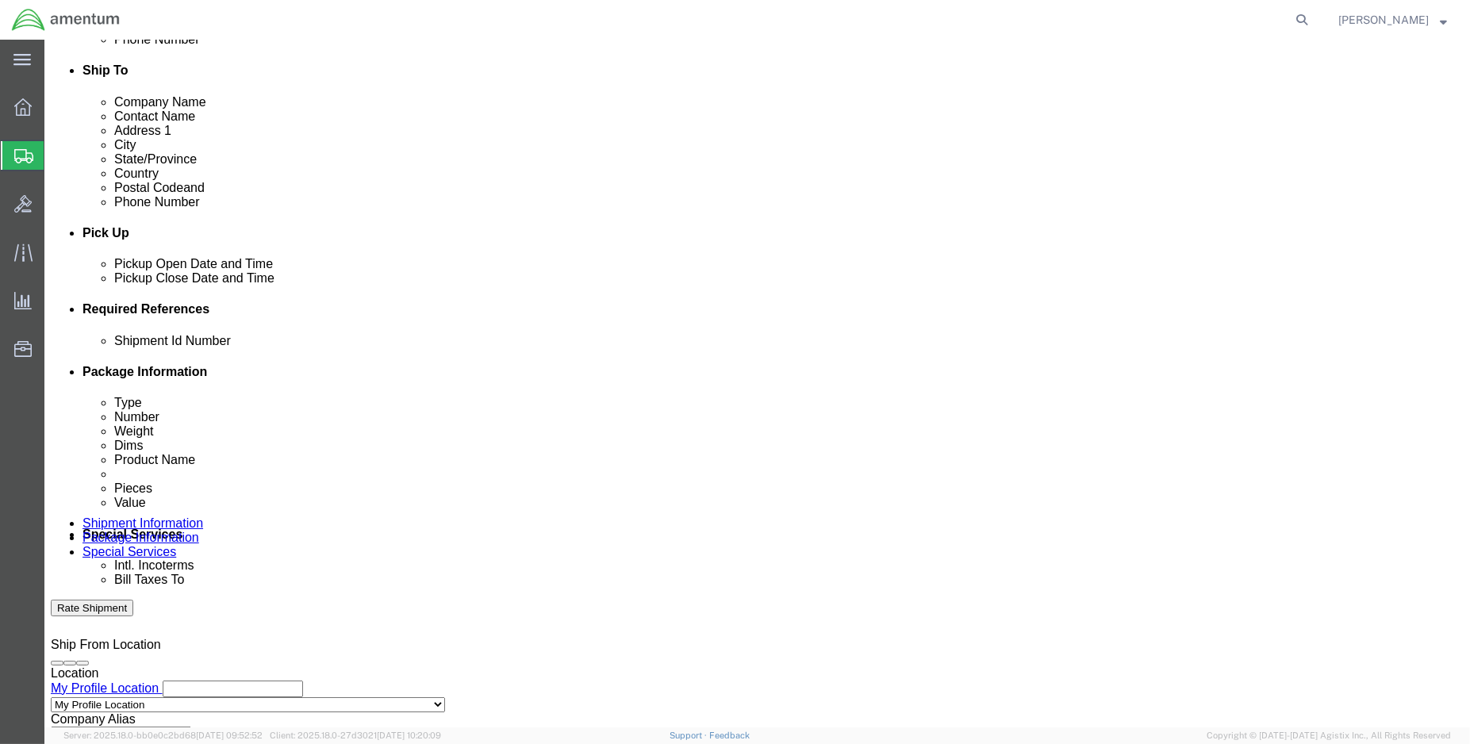
scroll to position [528, 0]
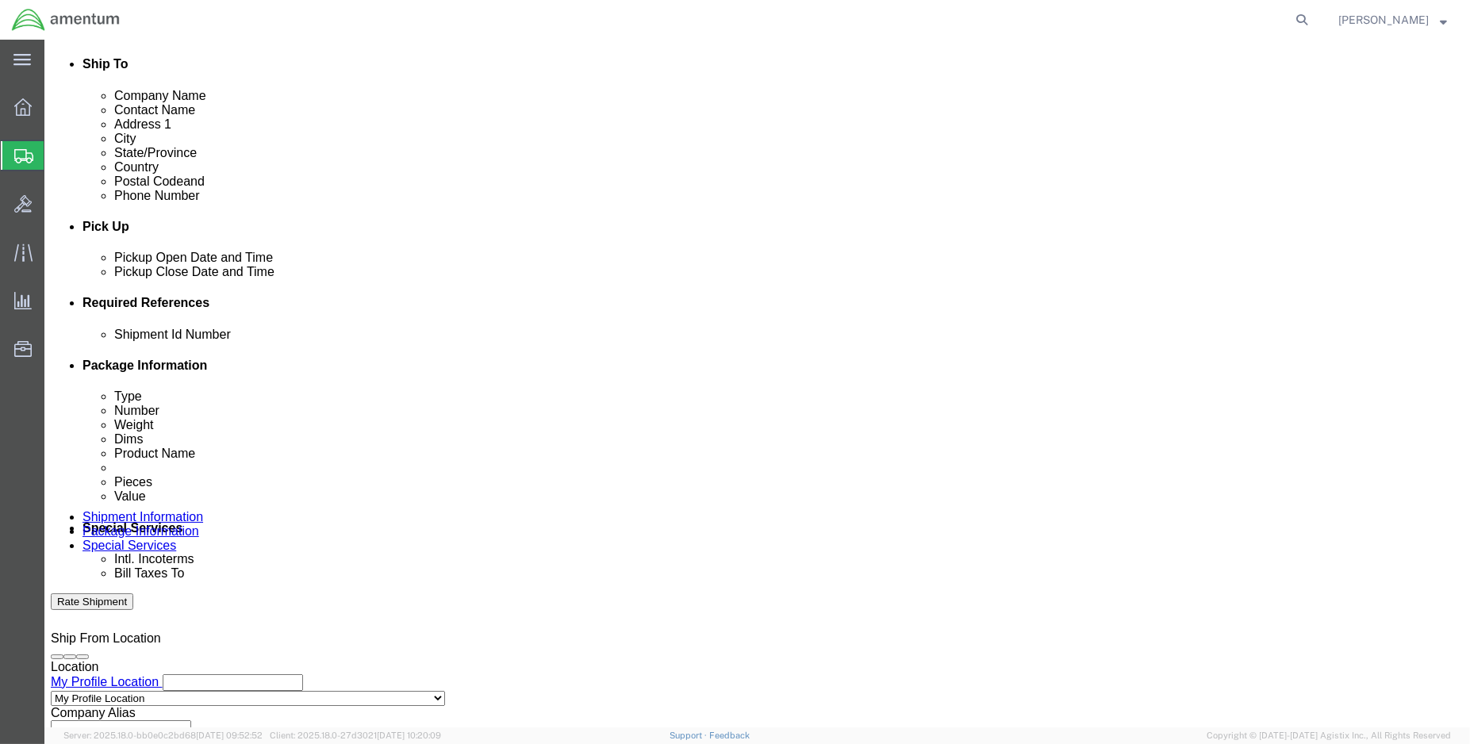
click button "Add reference"
drag, startPoint x: 1018, startPoint y: 397, endPoint x: 1004, endPoint y: 389, distance: 16.3
click button "Add reference"
click input "text"
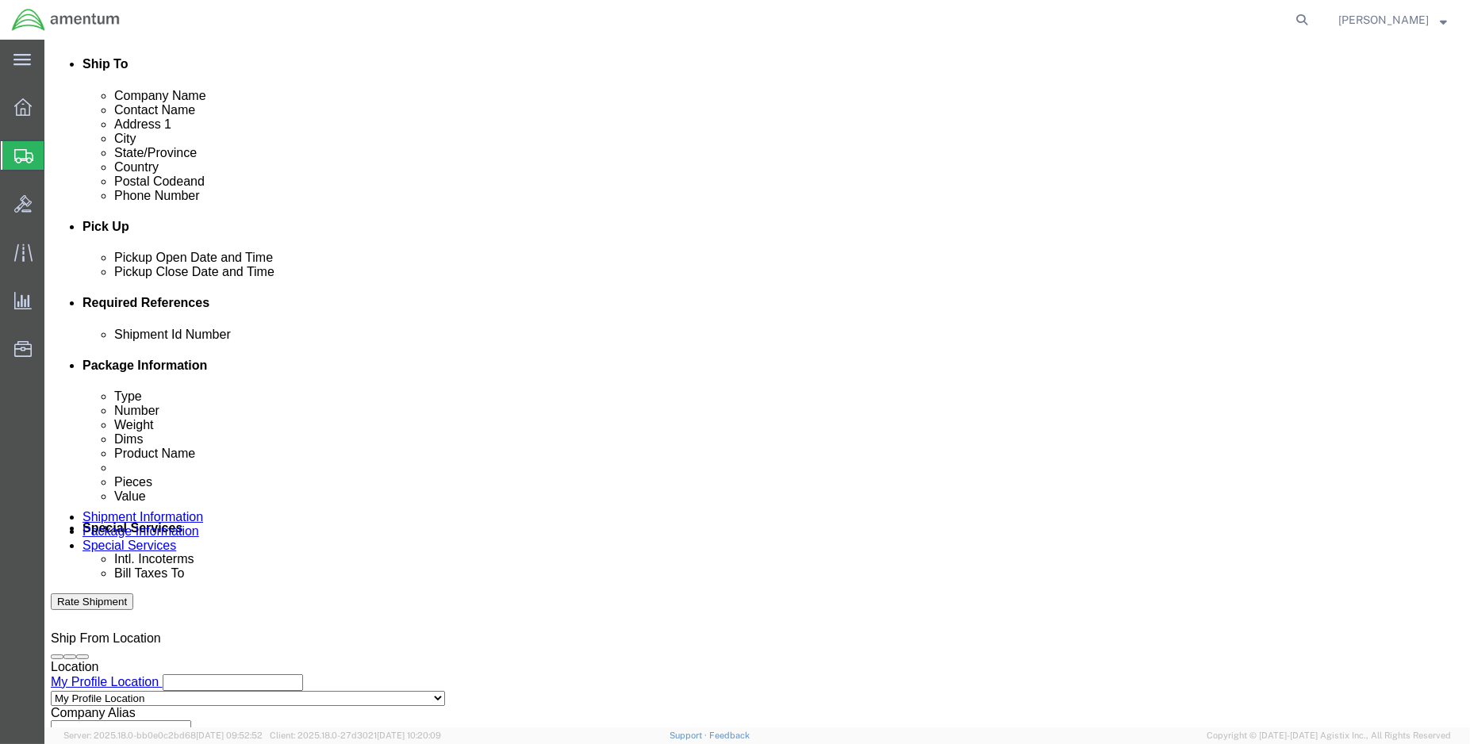
type input "ENO Shipment:"
select select "DEPT"
type input "CBP"
select select "CUSTREF"
type input "NCR usage: 329935"
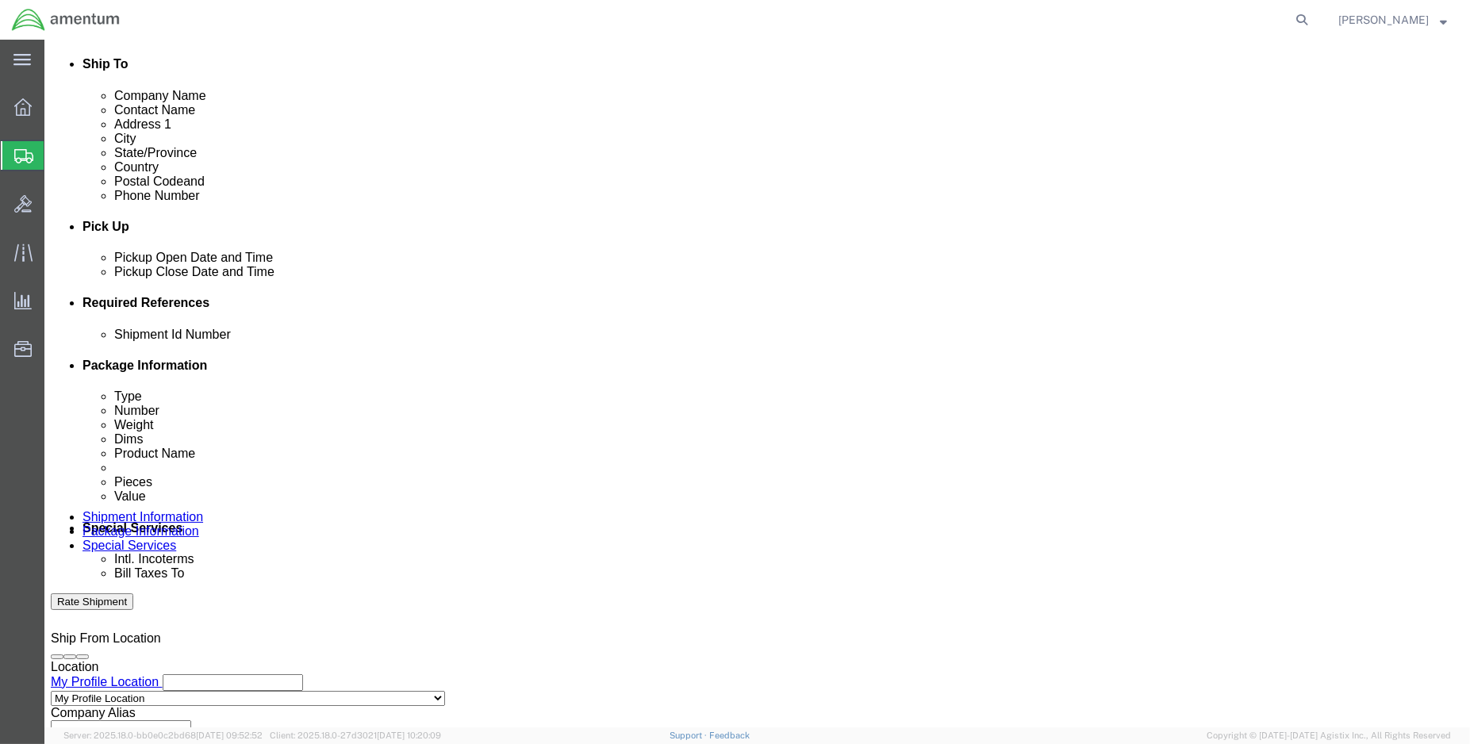
select select "PROJNUM"
paste input "6118.03.03.2219.000.ENO.0000"
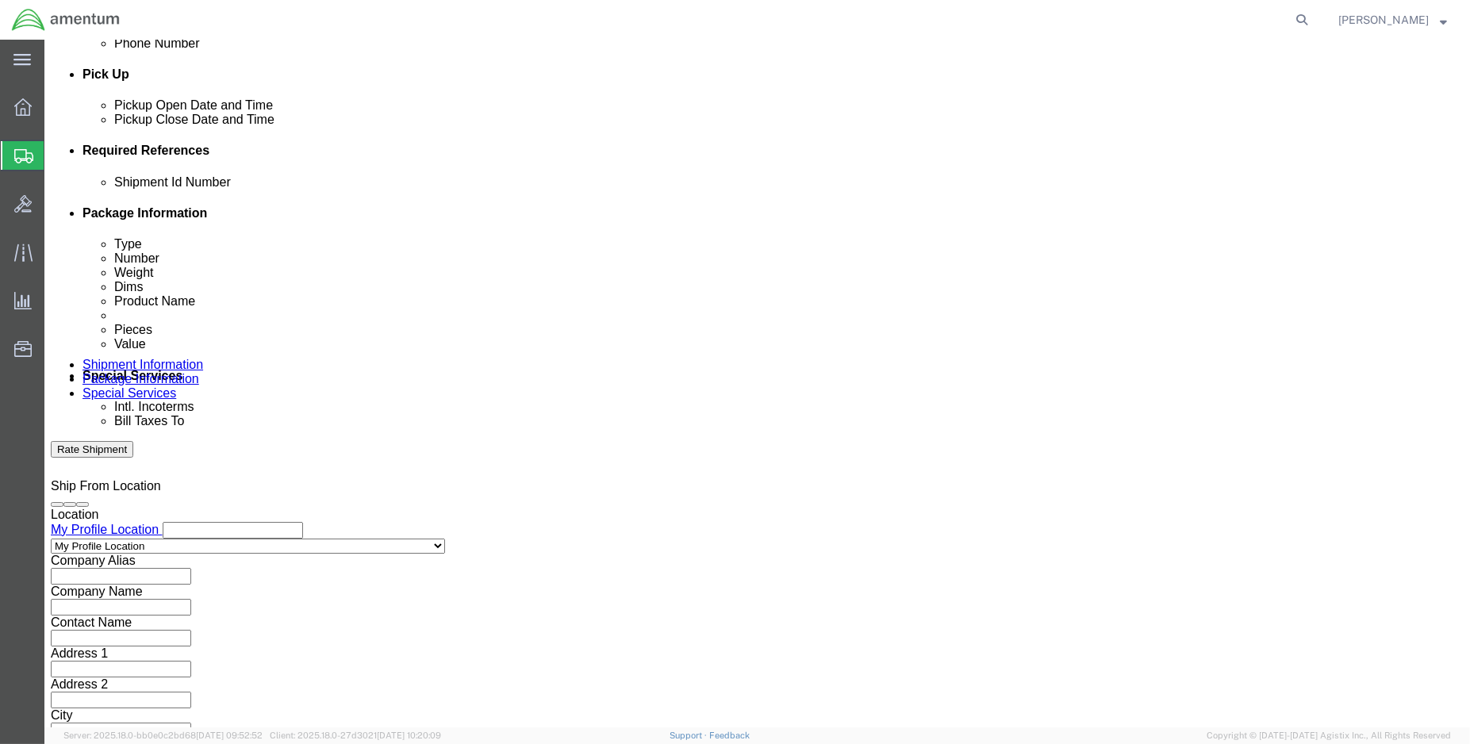
scroll to position [704, 0]
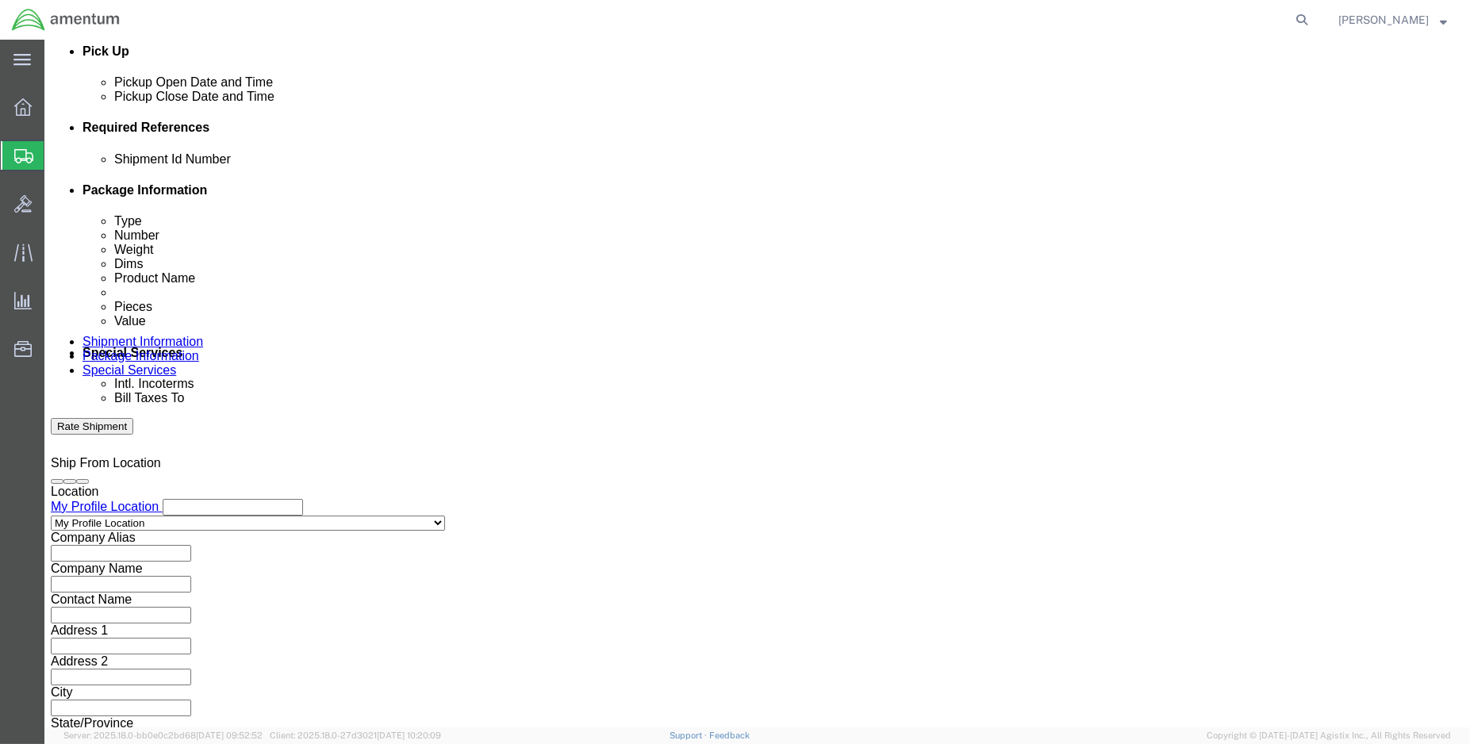
type input "6118.03.03.2219.000.ENO.0000"
click button "Continue"
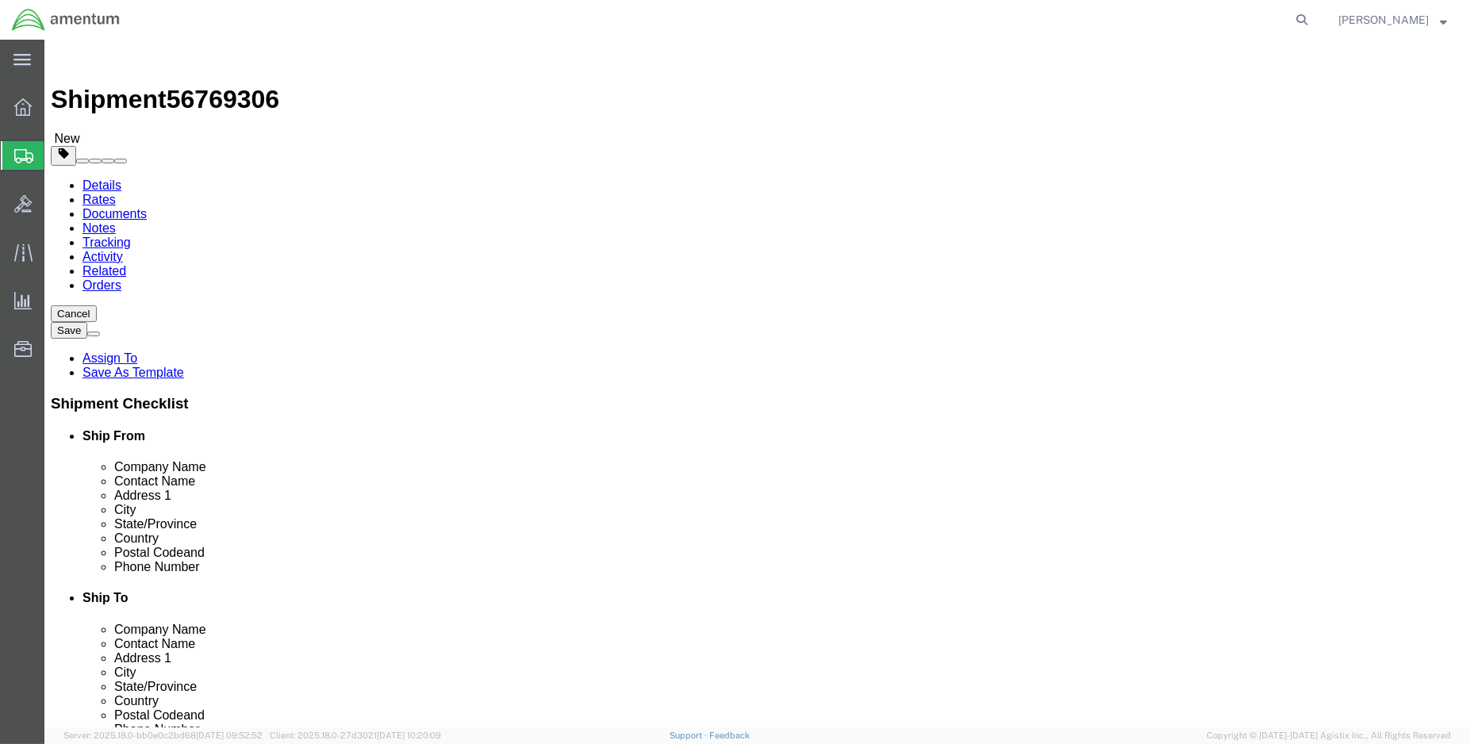
click select "Select BCK Boxes Bale(s) Basket(s) Bolt(s) Bottle(s) Buckets Bulk Bundle(s) Can…"
select select "SBX"
click select "Select BCK Boxes Bale(s) Basket(s) Bolt(s) Bottle(s) Buckets Bulk Bundle(s) Can…"
type input "12.25"
type input "11.00"
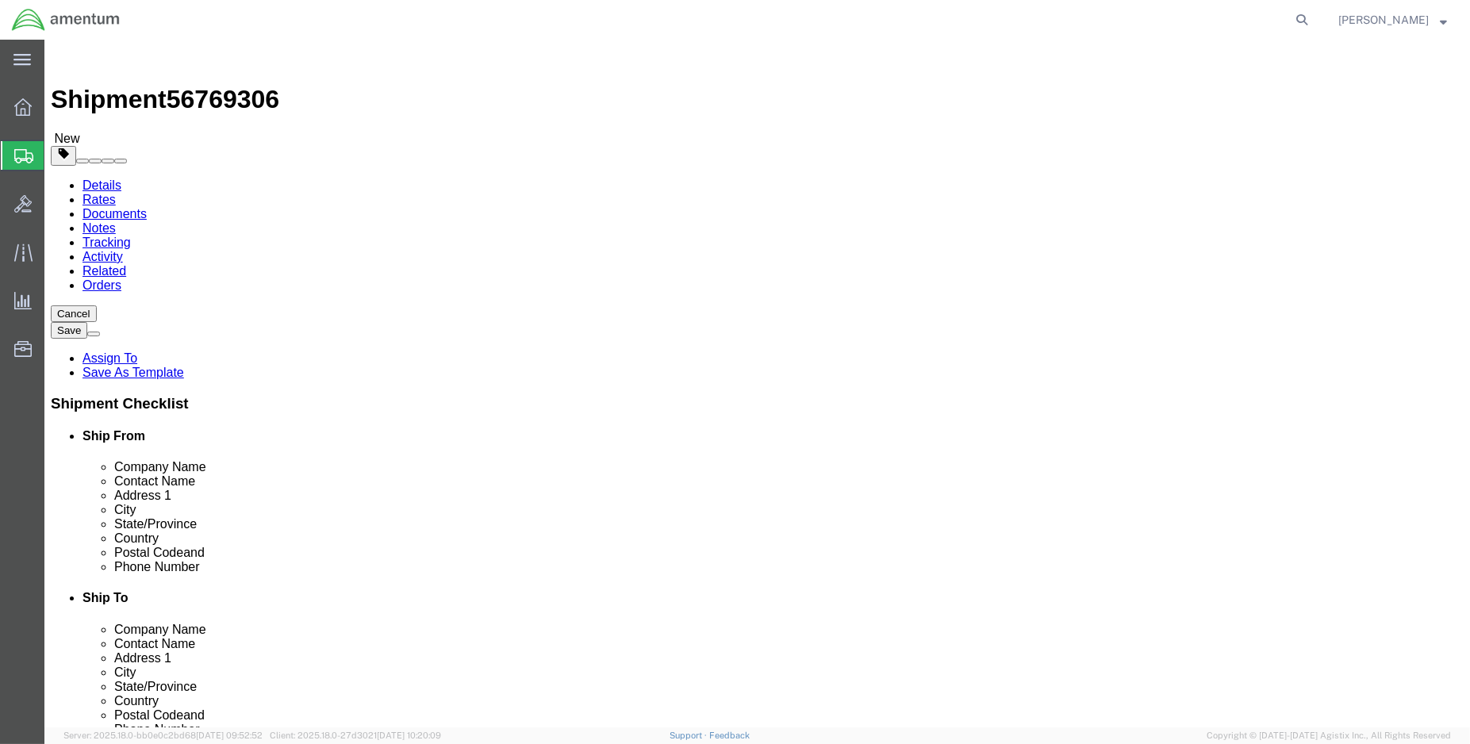
type input "1.50"
drag, startPoint x: 213, startPoint y: 363, endPoint x: 164, endPoint y: 372, distance: 50.1
click div "Weight 0.00 Select kgs lbs Ship. t°"
type input "1.00"
click link "Add Content"
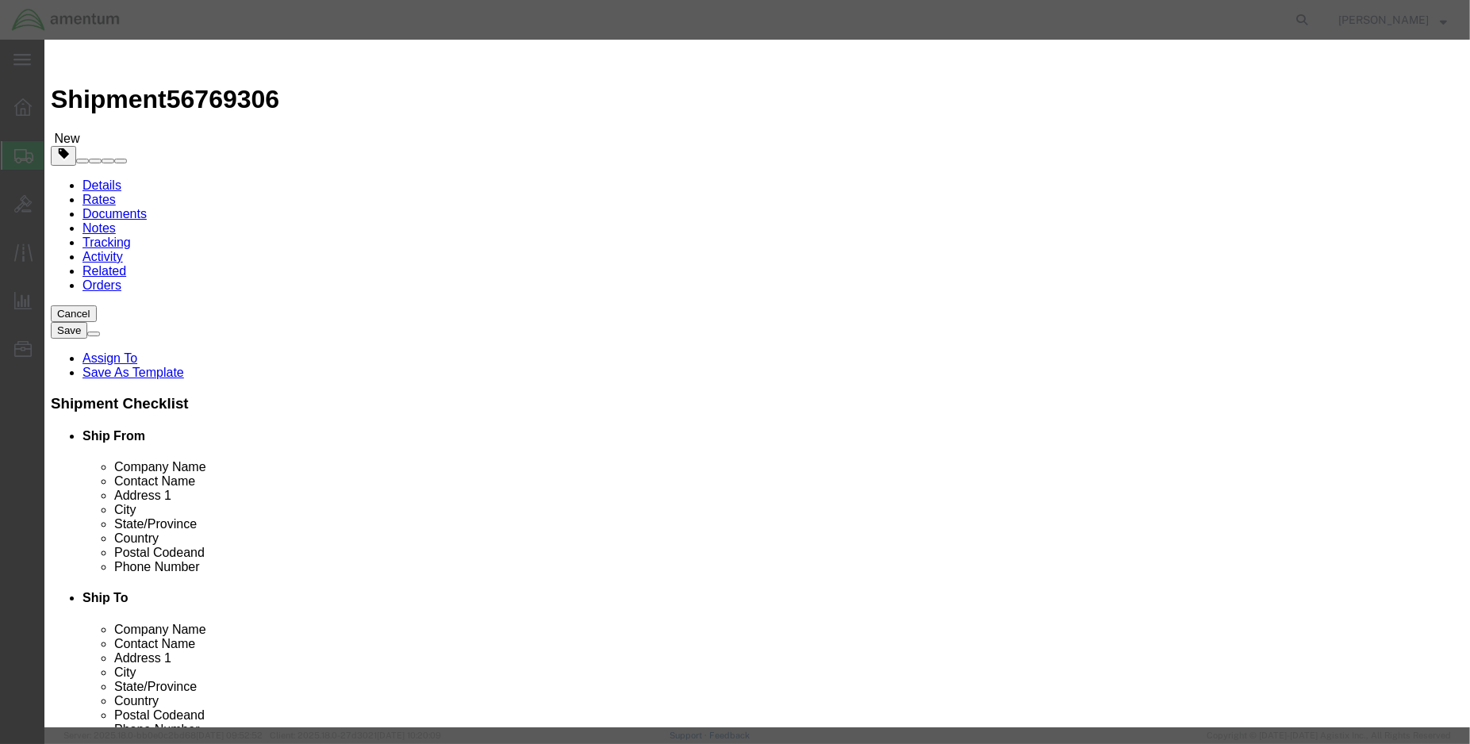
click input "text"
click input "22451bc060l"
type input "22451bc060L"
click td "Name: [PERSON_NAME]"
select select "USD"
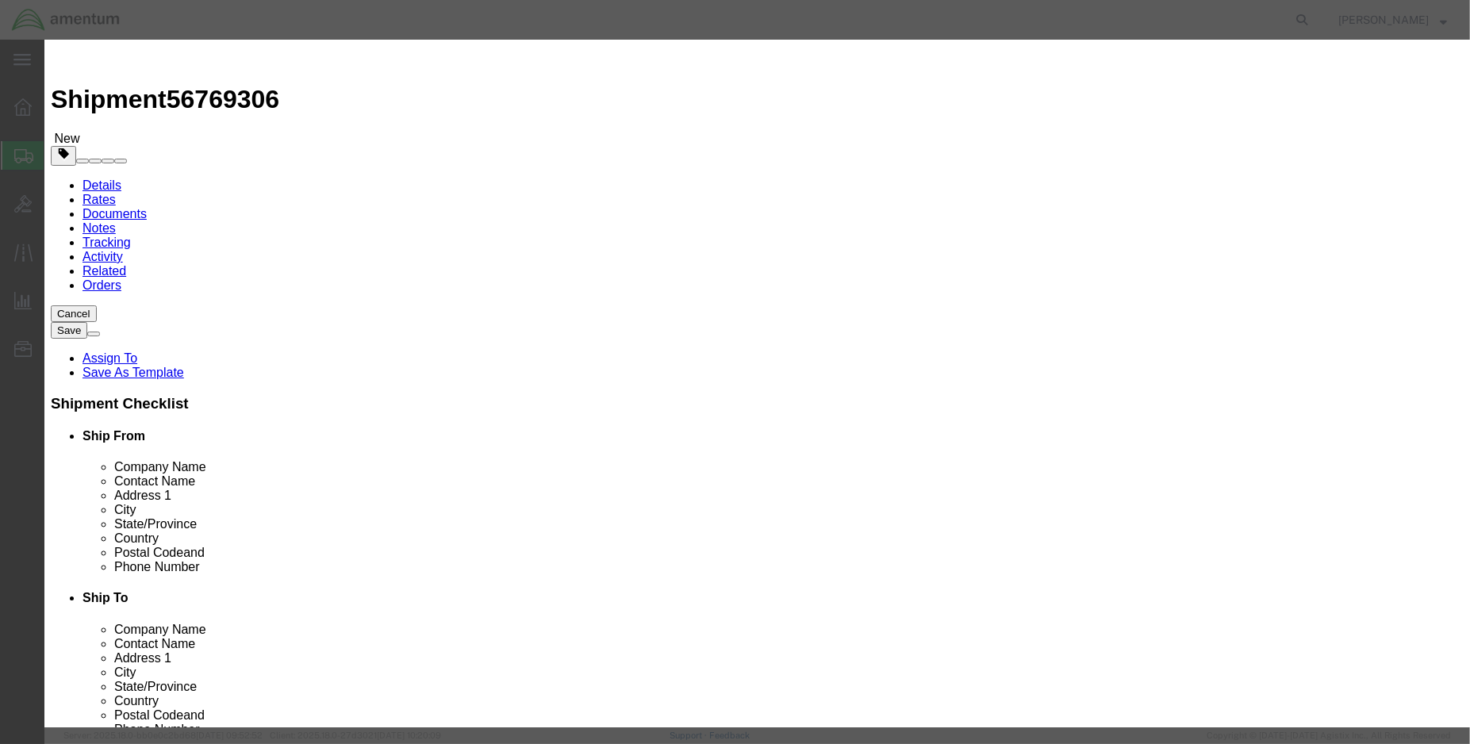
type input "NUT"
type input "22451BC060L"
type input "NUT (PN: 22451BC060L)"
type input "6.00"
type input "100.00"
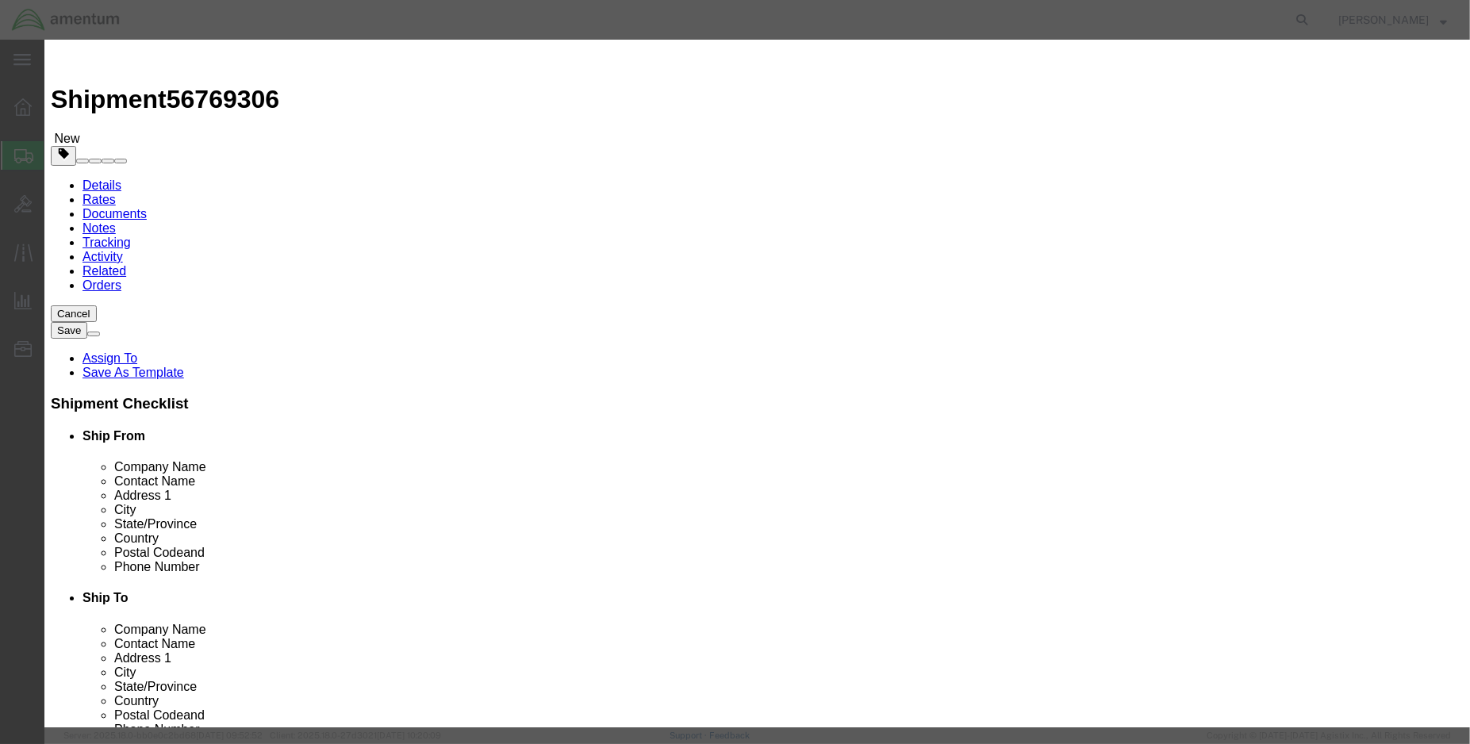
click button "Save & Close"
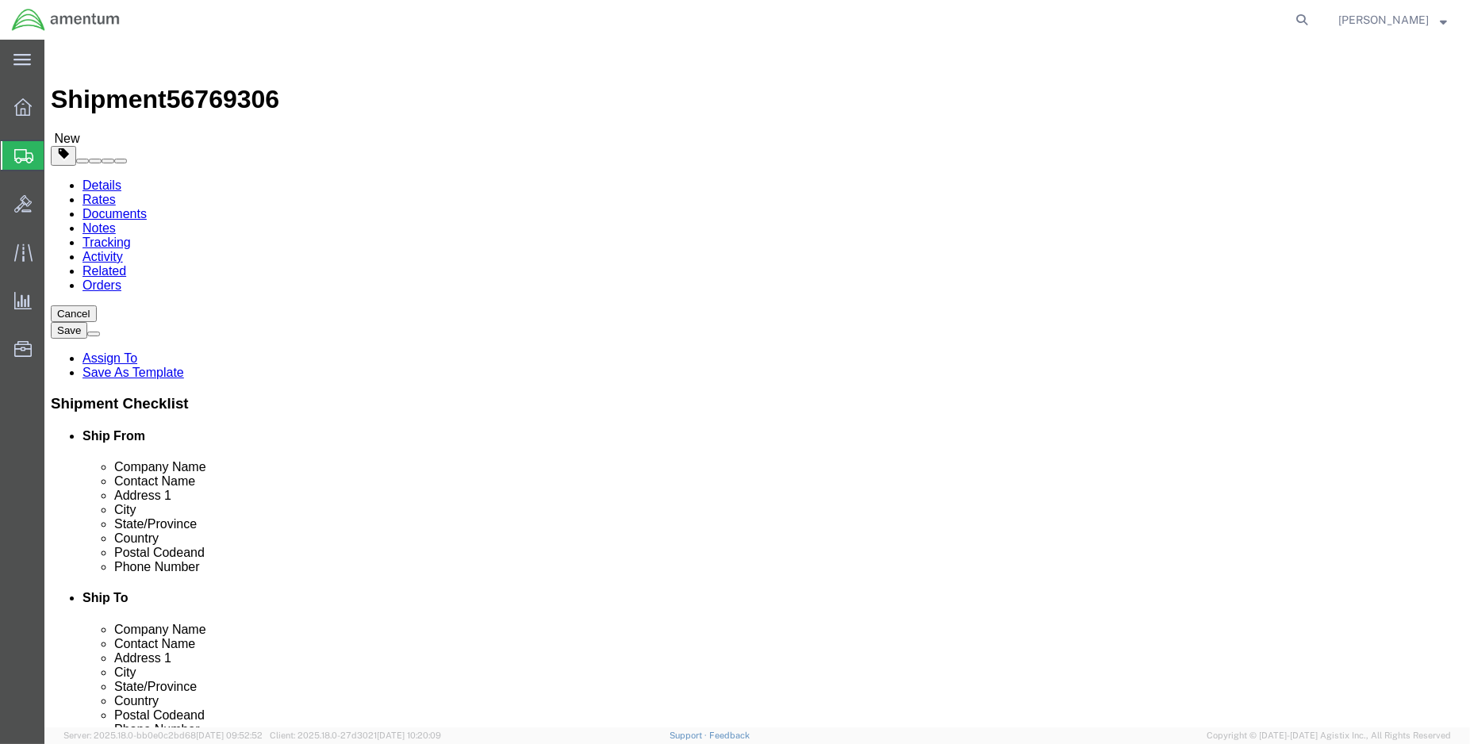
click icon
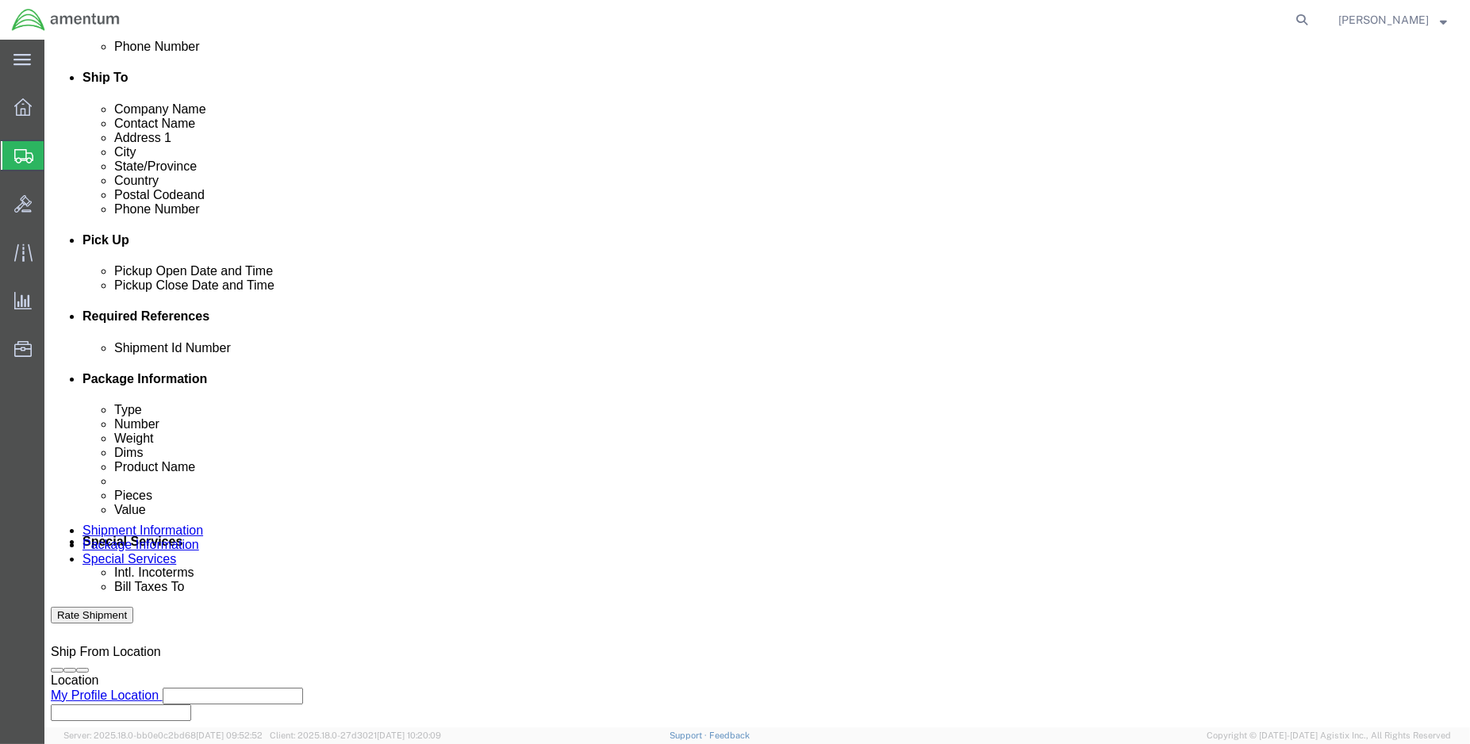
scroll to position [528, 0]
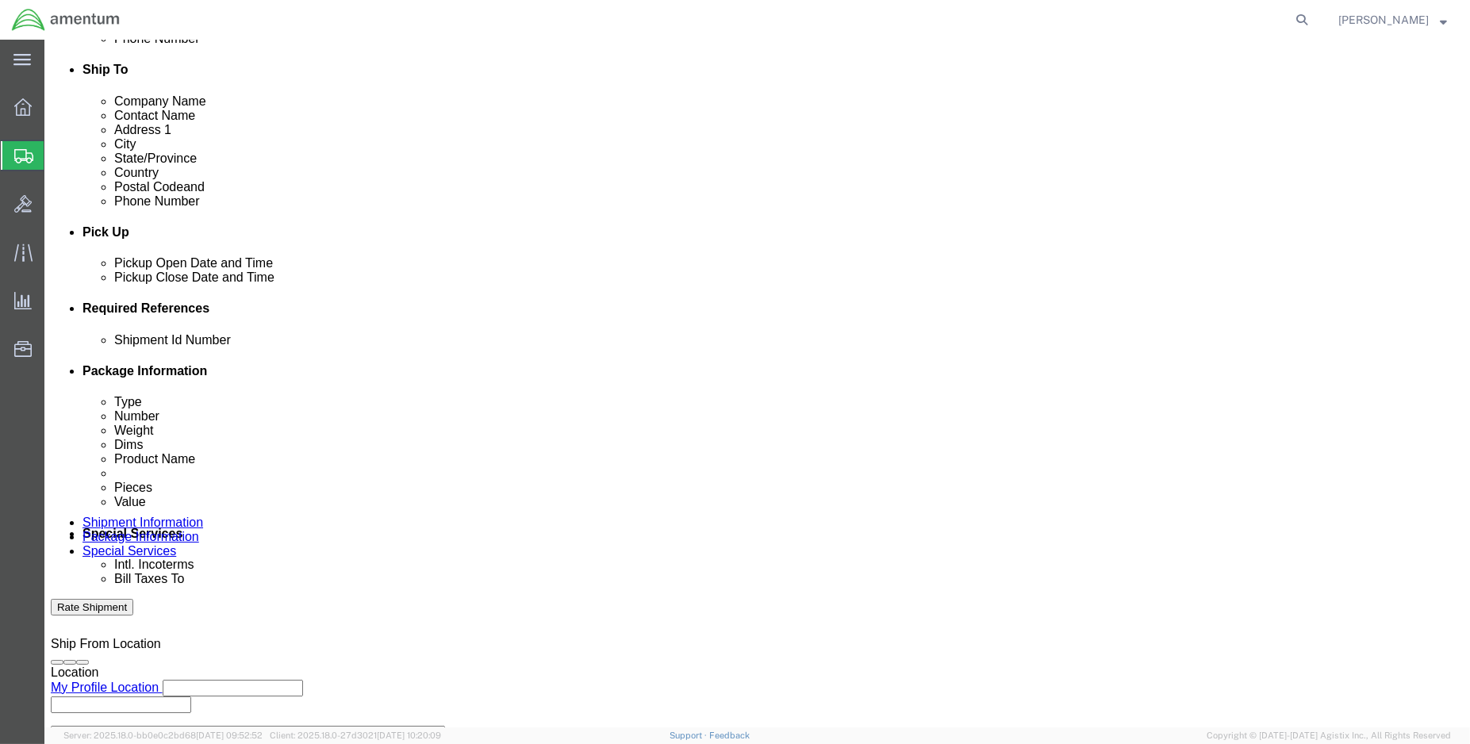
click input "ENO Shipment:"
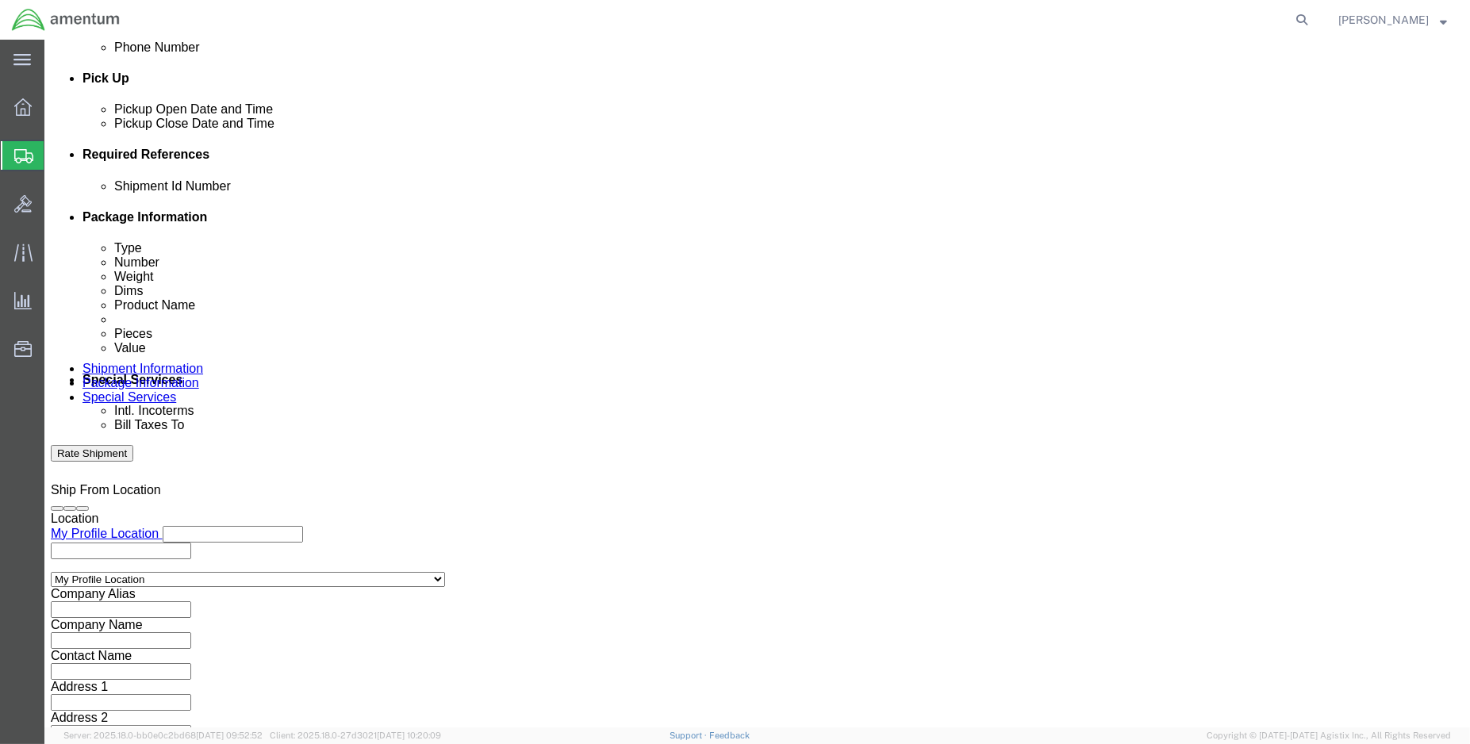
scroll to position [704, 0]
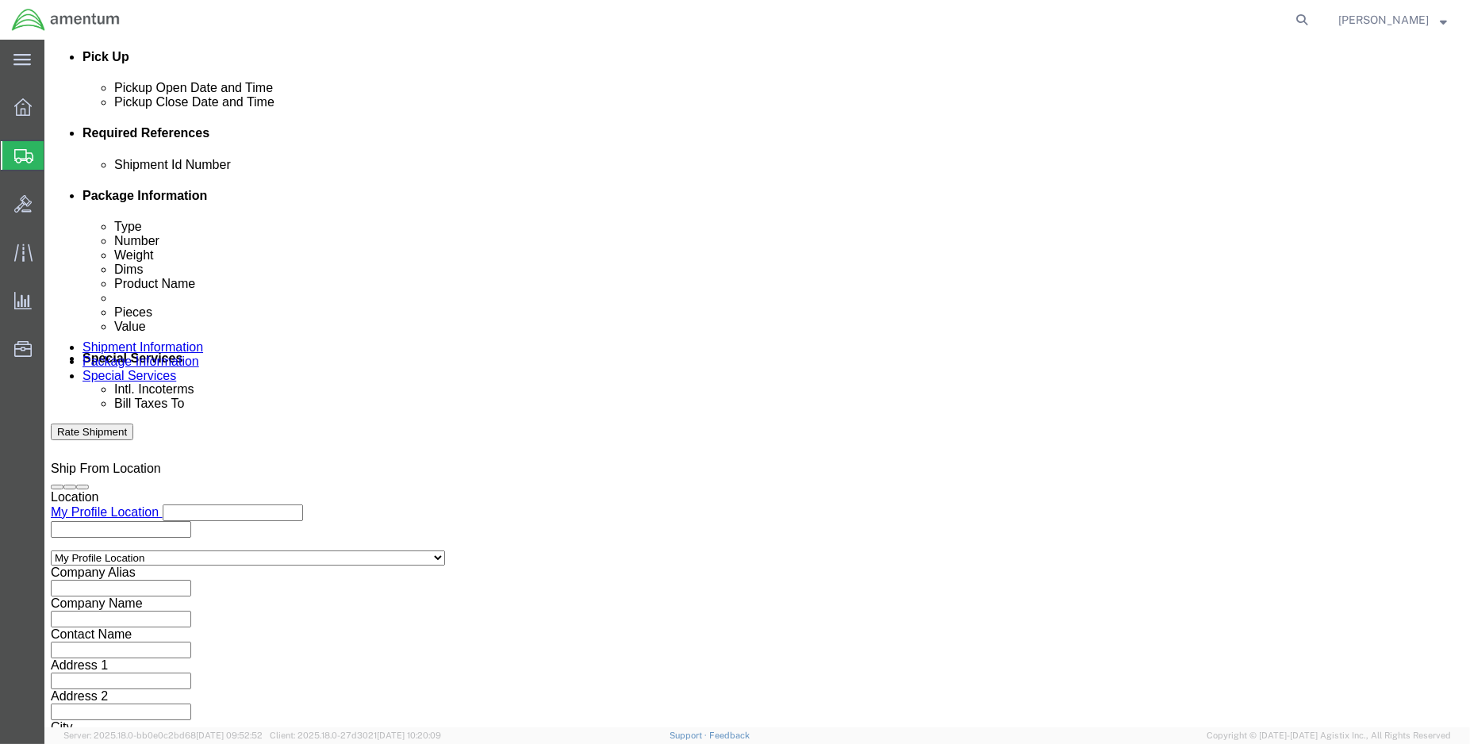
type input "ENO Shipment: 96354"
click button "Continue"
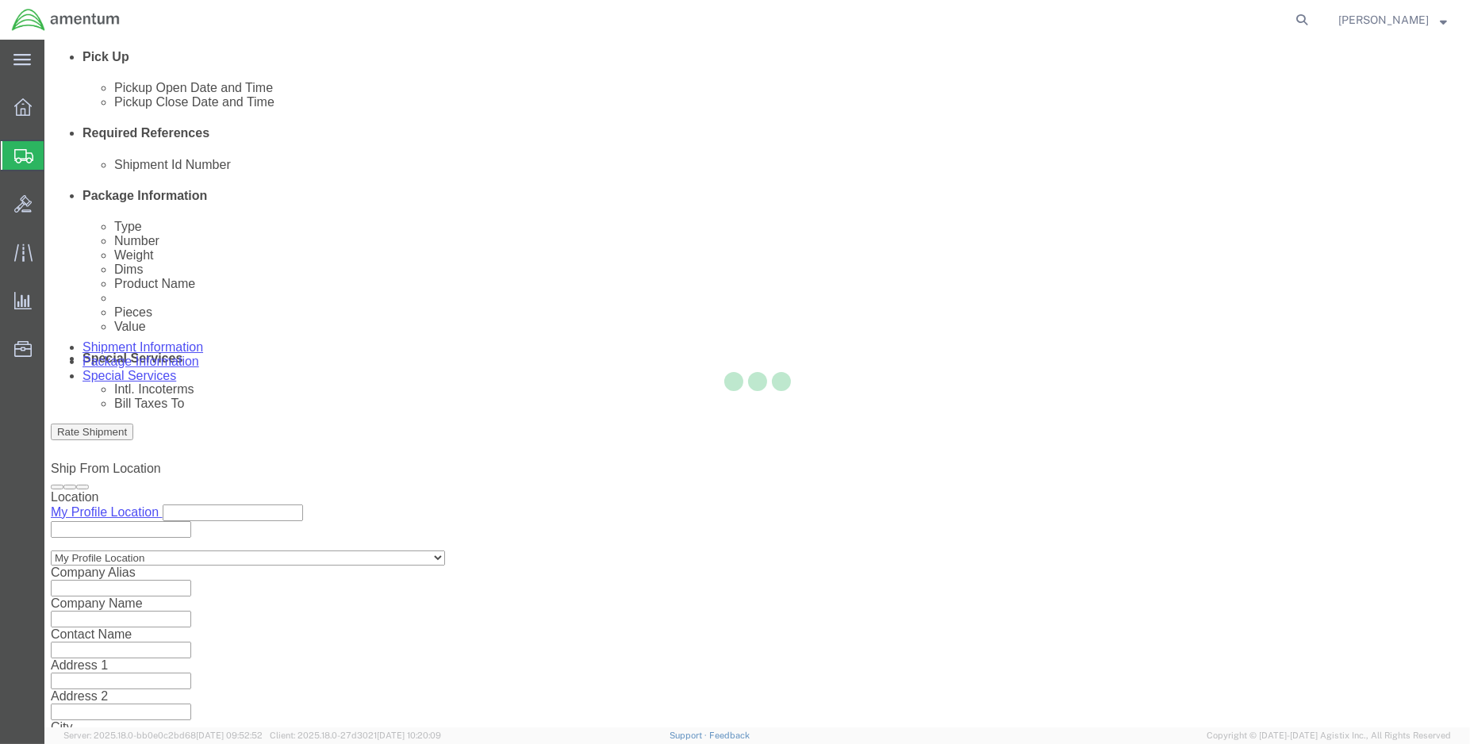
scroll to position [117, 0]
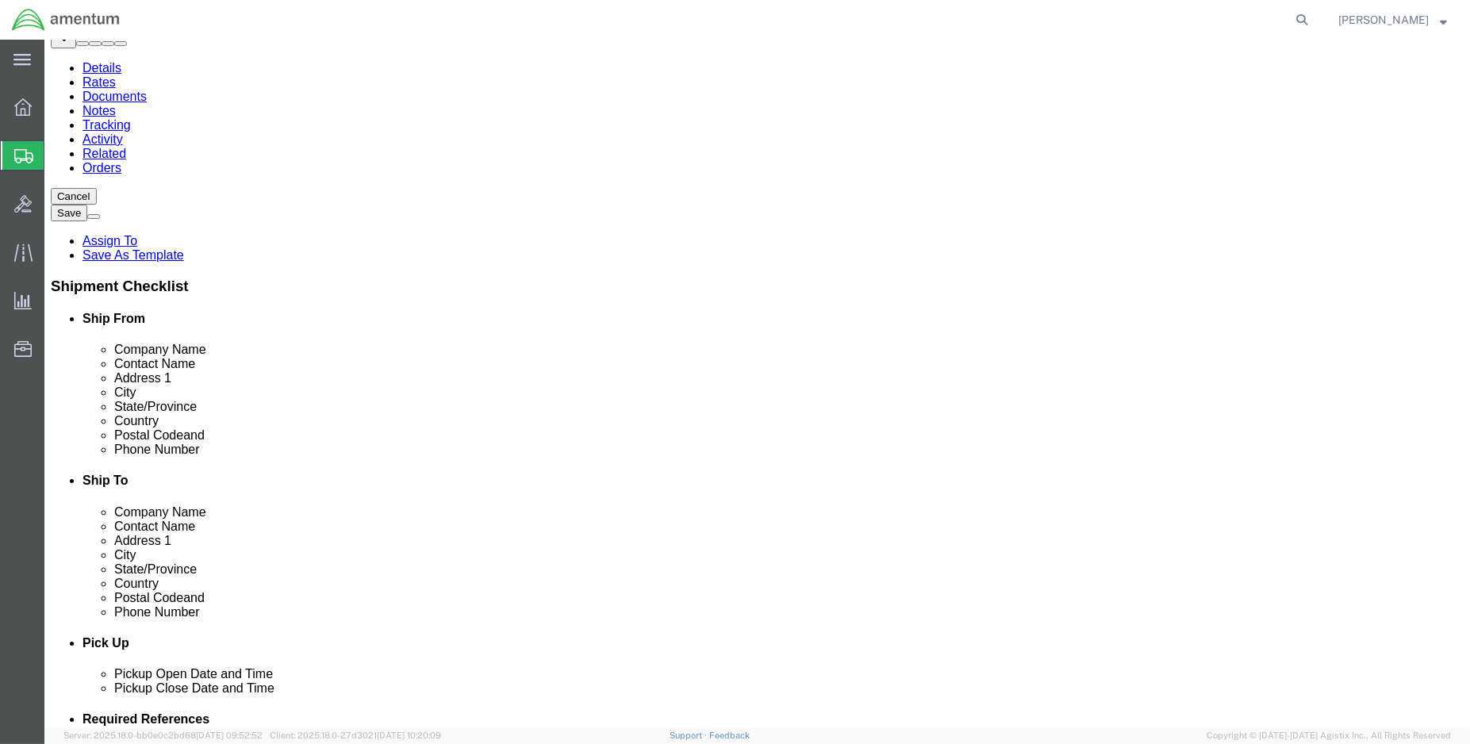
click button "Rate Shipment"
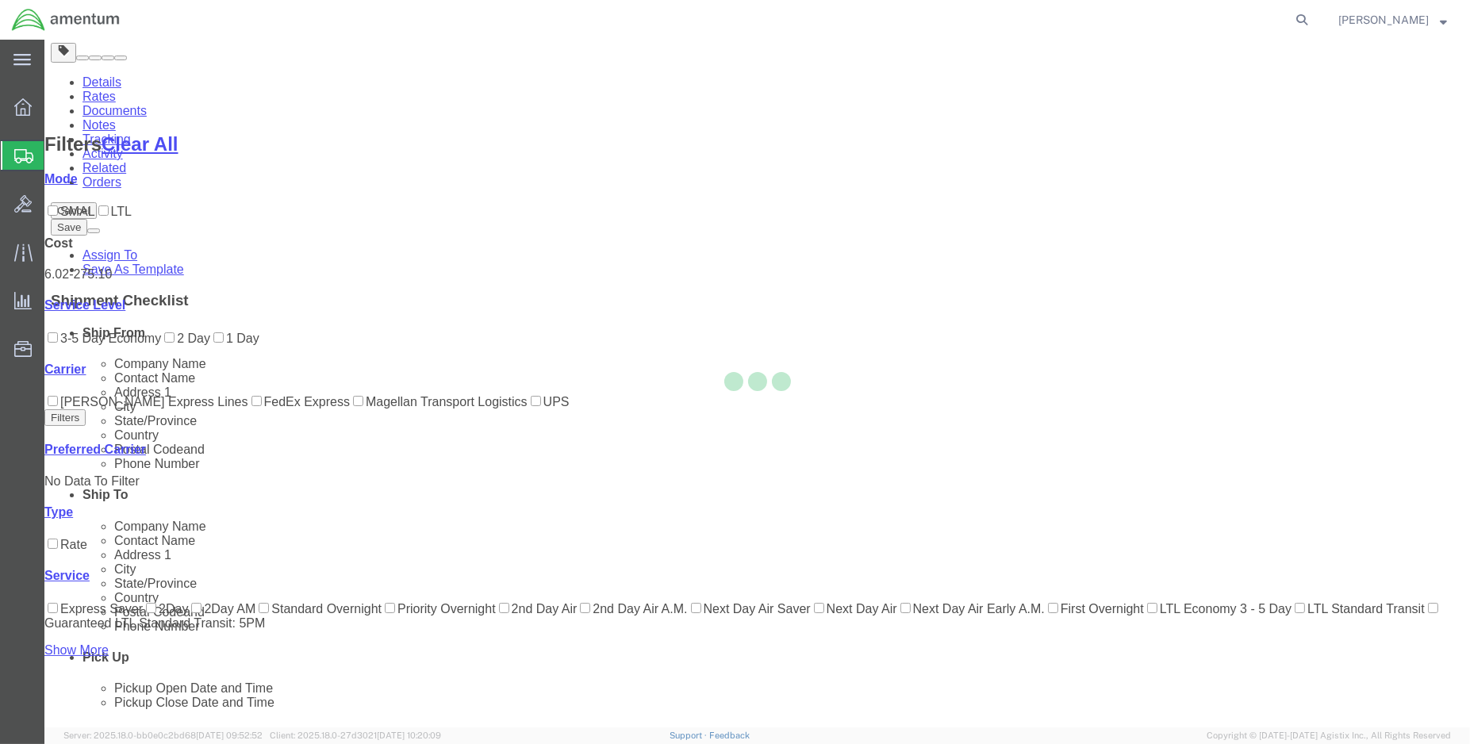
scroll to position [78, 0]
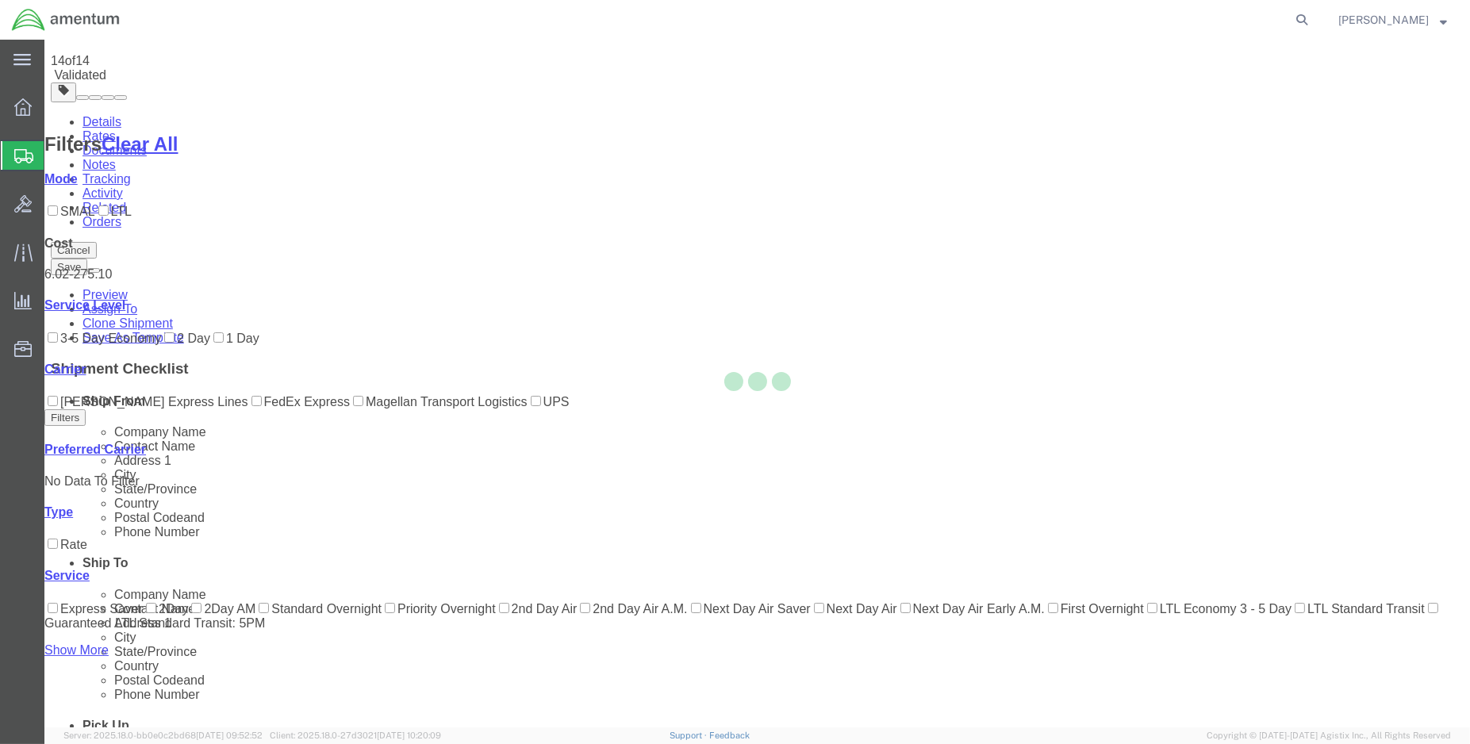
scroll to position [0, 0]
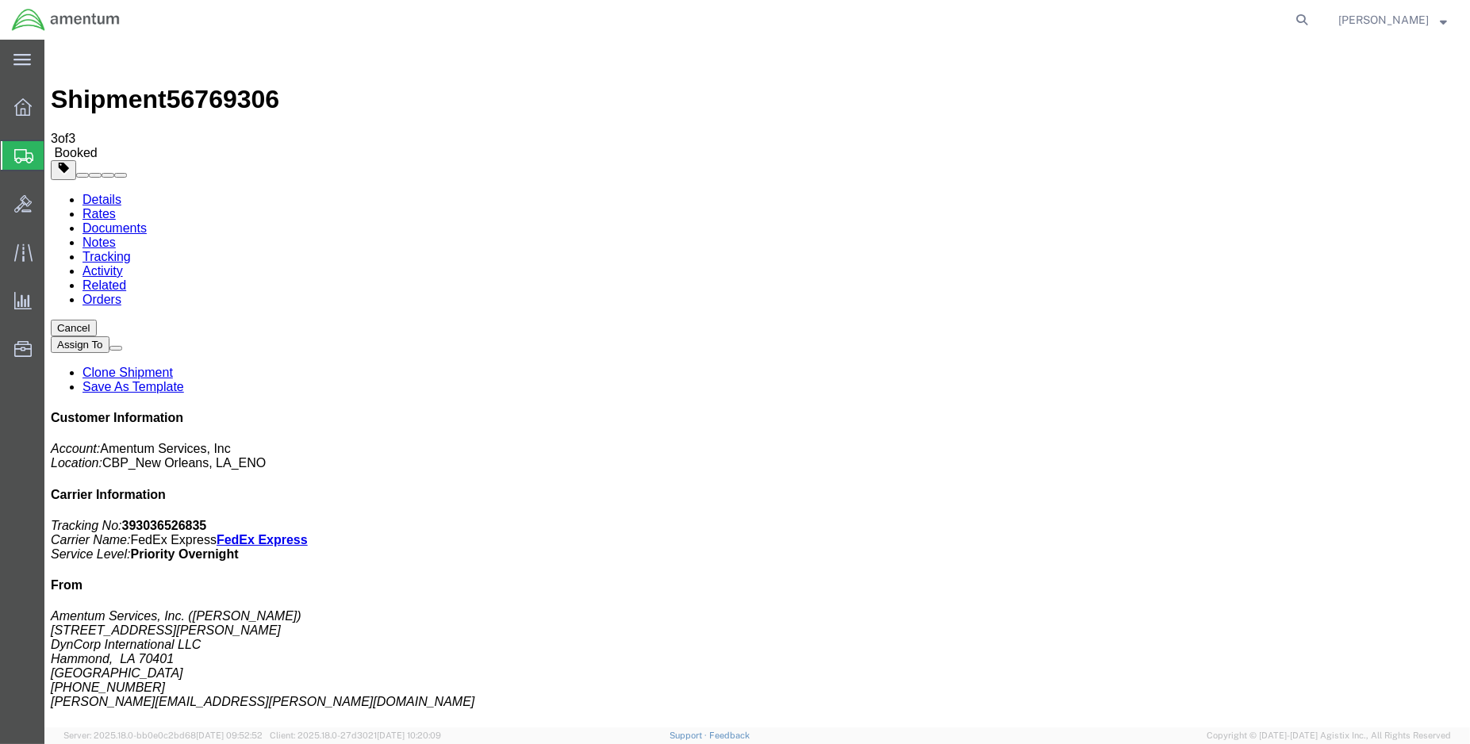
drag, startPoint x: 193, startPoint y: 282, endPoint x: 728, endPoint y: 493, distance: 575.4
click at [104, 193] on link "Details" at bounding box center [102, 199] width 39 height 13
drag, startPoint x: 1269, startPoint y: 202, endPoint x: 1197, endPoint y: 202, distance: 72.2
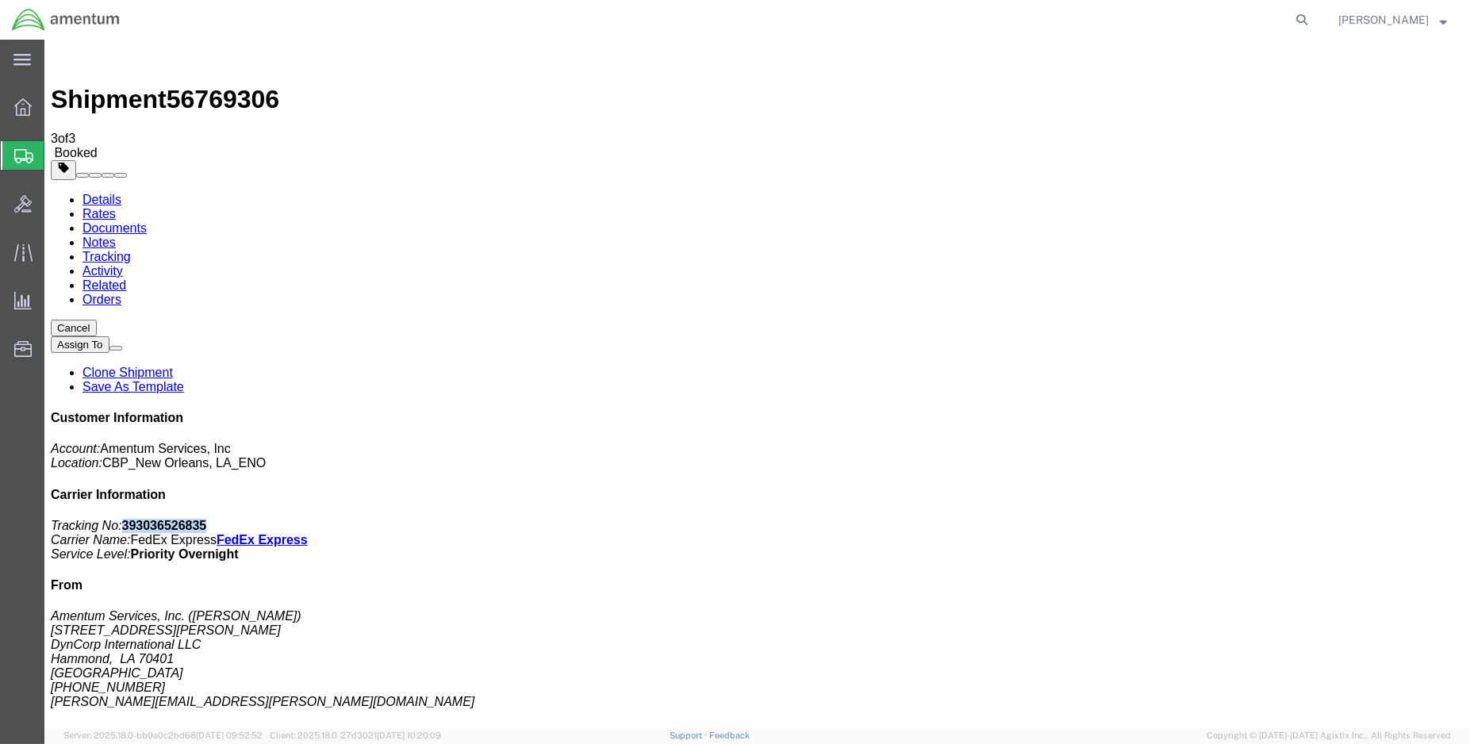
click p "Tracking No: 393036526835 Carrier Name: FedEx Express FedEx Express Service Lev…"
copy b "393036526835"
click link "Schedule pickup request"
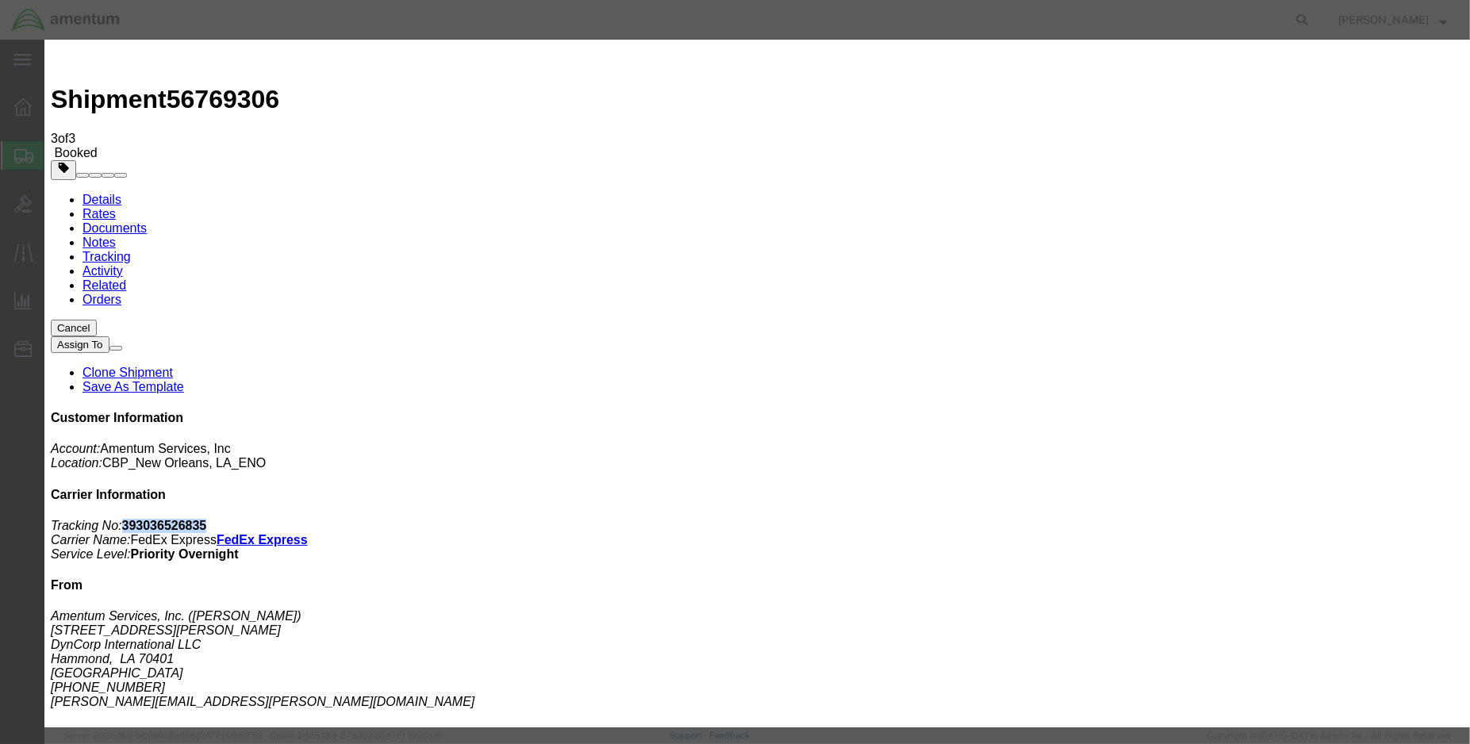
click button "Close"
